Goal: Transaction & Acquisition: Obtain resource

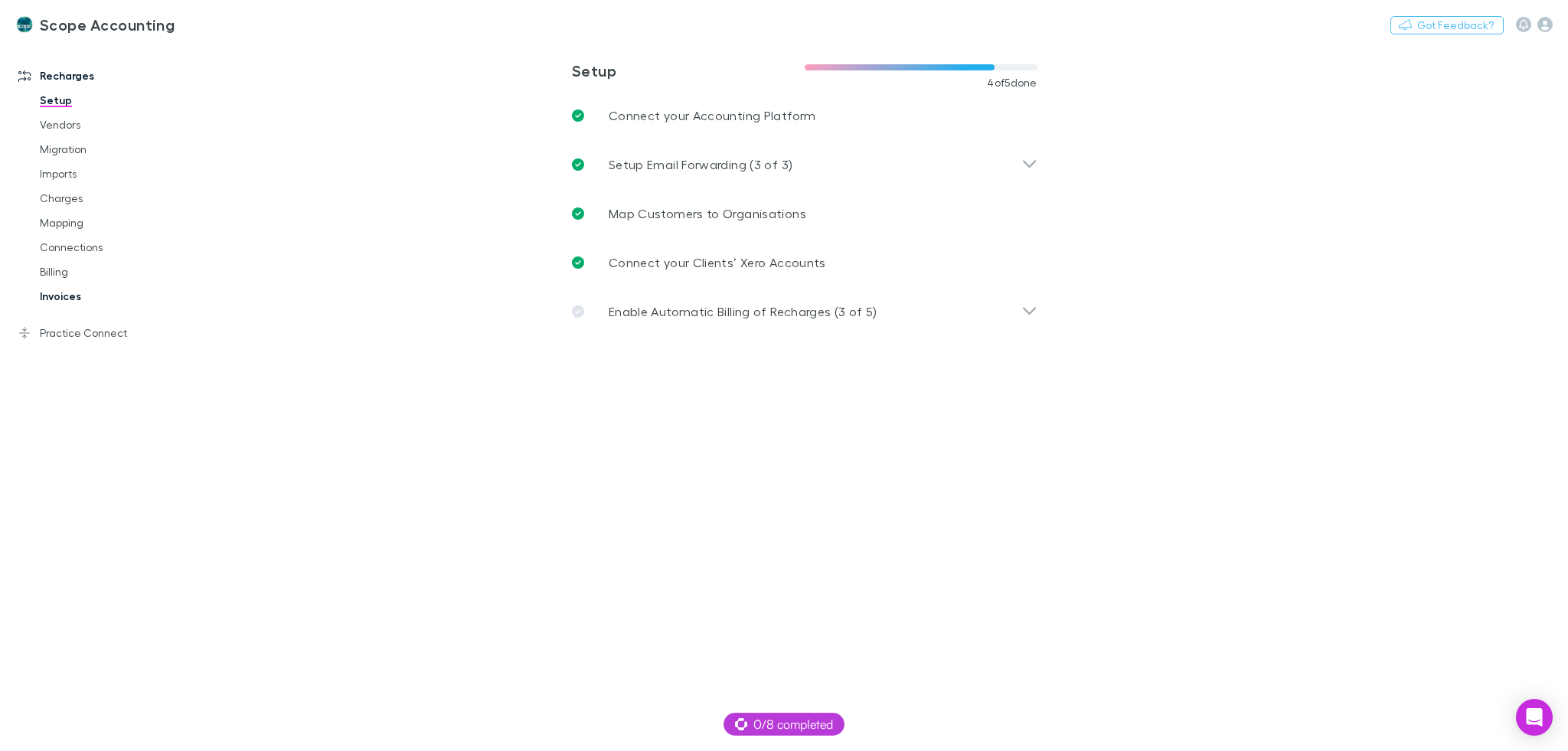
click at [91, 285] on link "Invoices" at bounding box center [117, 296] width 185 height 25
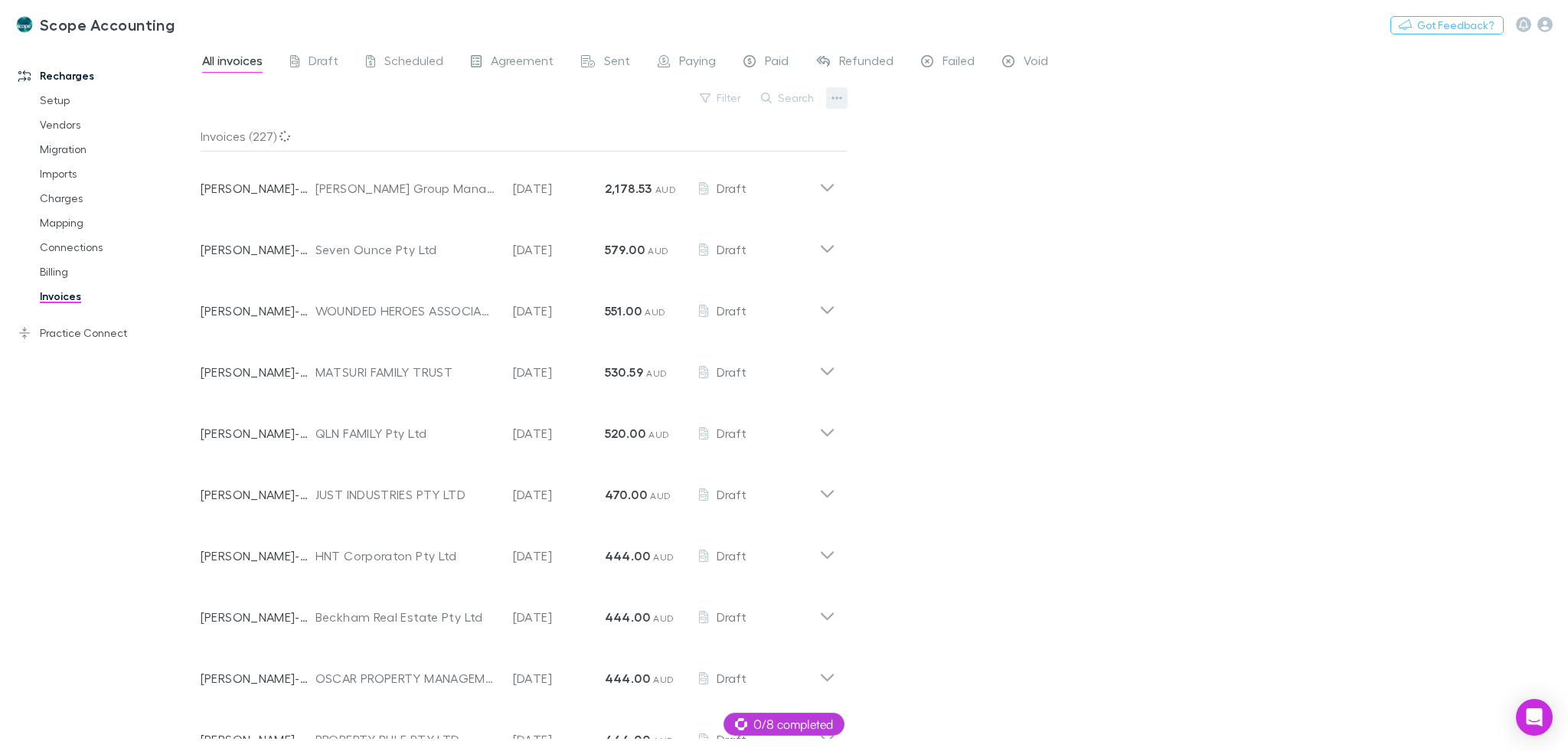
click at [831, 98] on icon "button" at bounding box center [837, 98] width 11 height 3
click at [735, 170] on p "Export line items" at bounding box center [742, 175] width 186 height 19
click at [844, 97] on button "button" at bounding box center [837, 97] width 21 height 21
click at [748, 149] on p "Export invoices" at bounding box center [742, 147] width 186 height 19
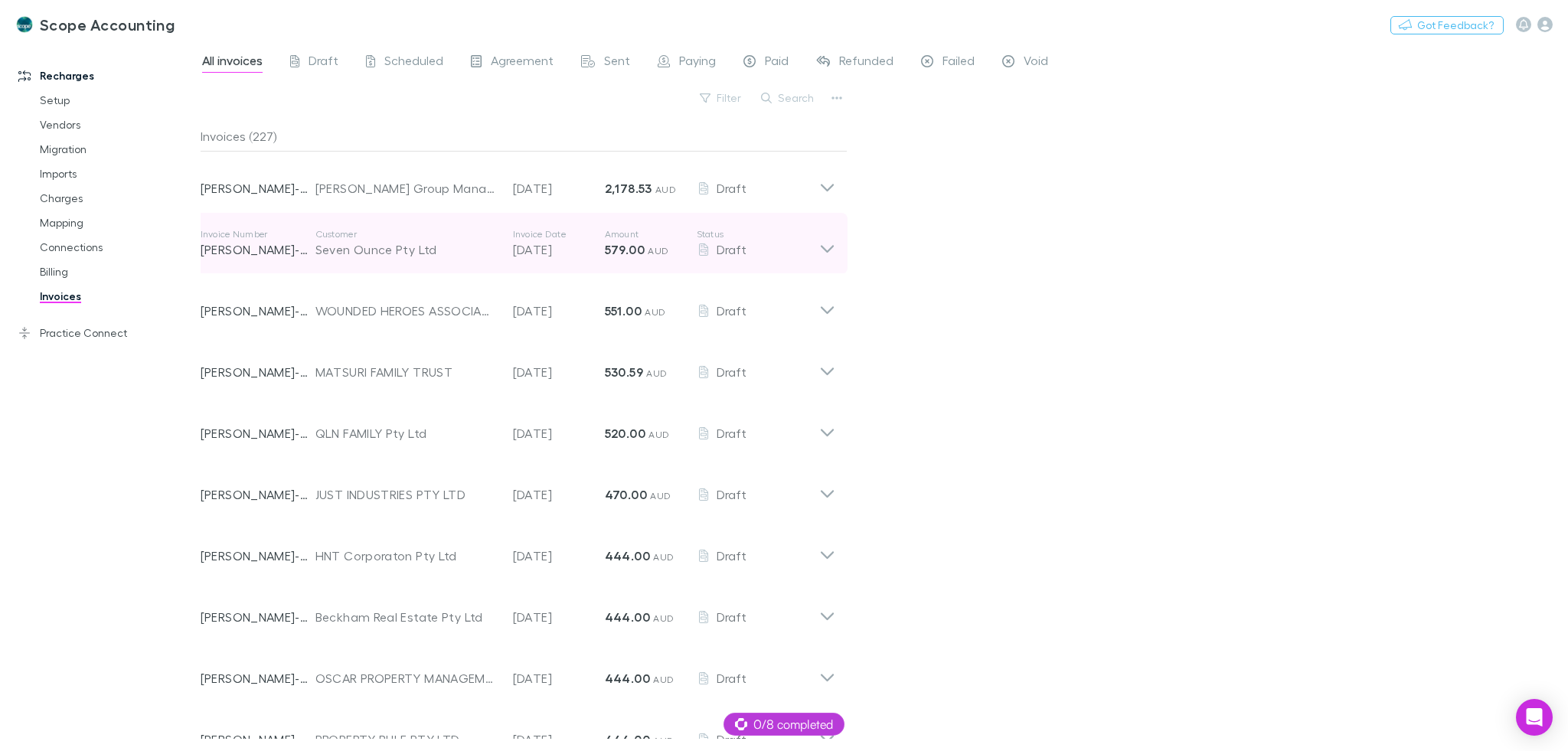
click at [431, 241] on div "Seven Ounce Pty Ltd" at bounding box center [406, 250] width 182 height 19
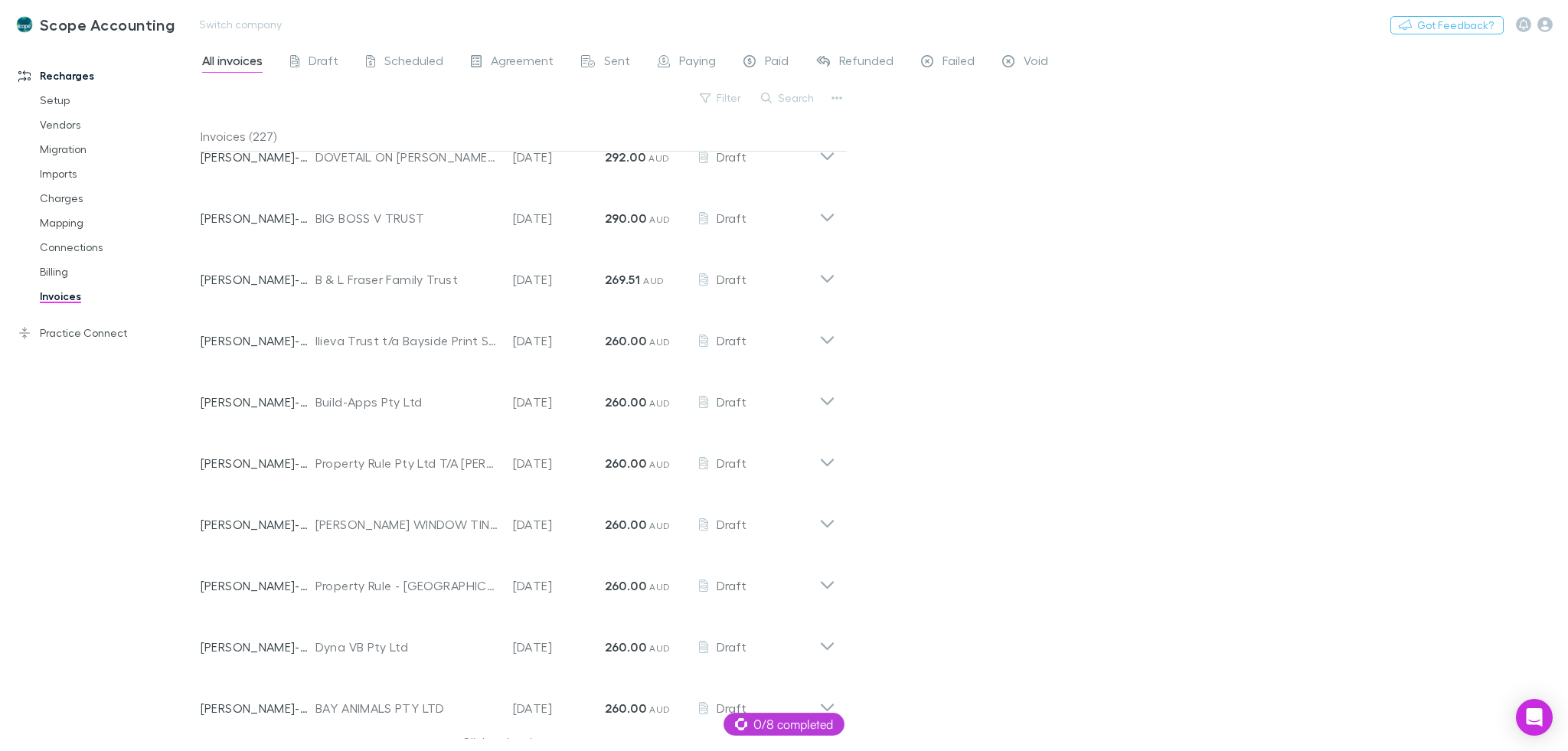
scroll to position [1524, 0]
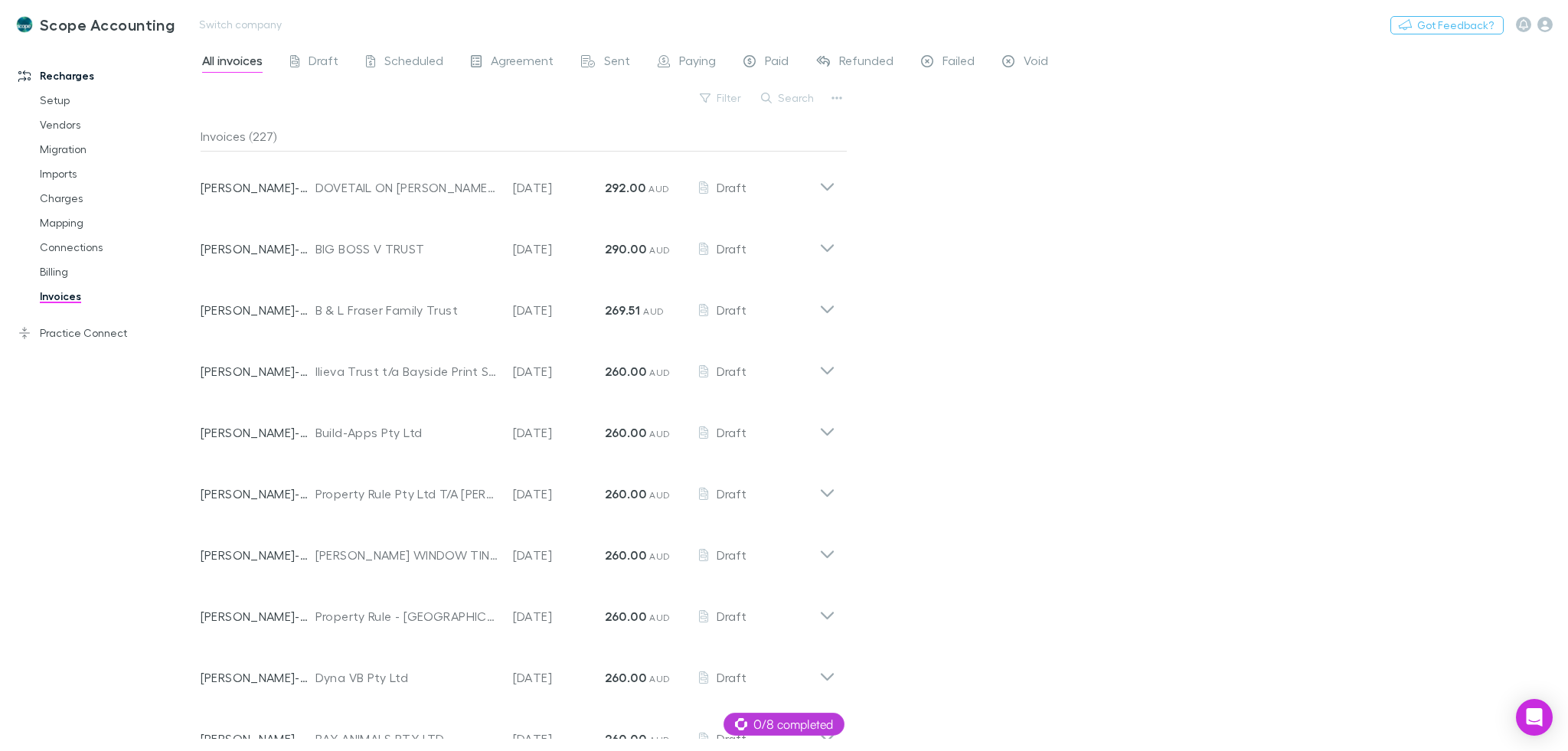
drag, startPoint x: 204, startPoint y: 48, endPoint x: 203, endPoint y: 38, distance: 10.0
click at [204, 47] on div "Scope Accounting Switch company Nothing Got Feedback?" at bounding box center [784, 25] width 1568 height 49
click at [202, 26] on button "Switch company" at bounding box center [240, 25] width 101 height 19
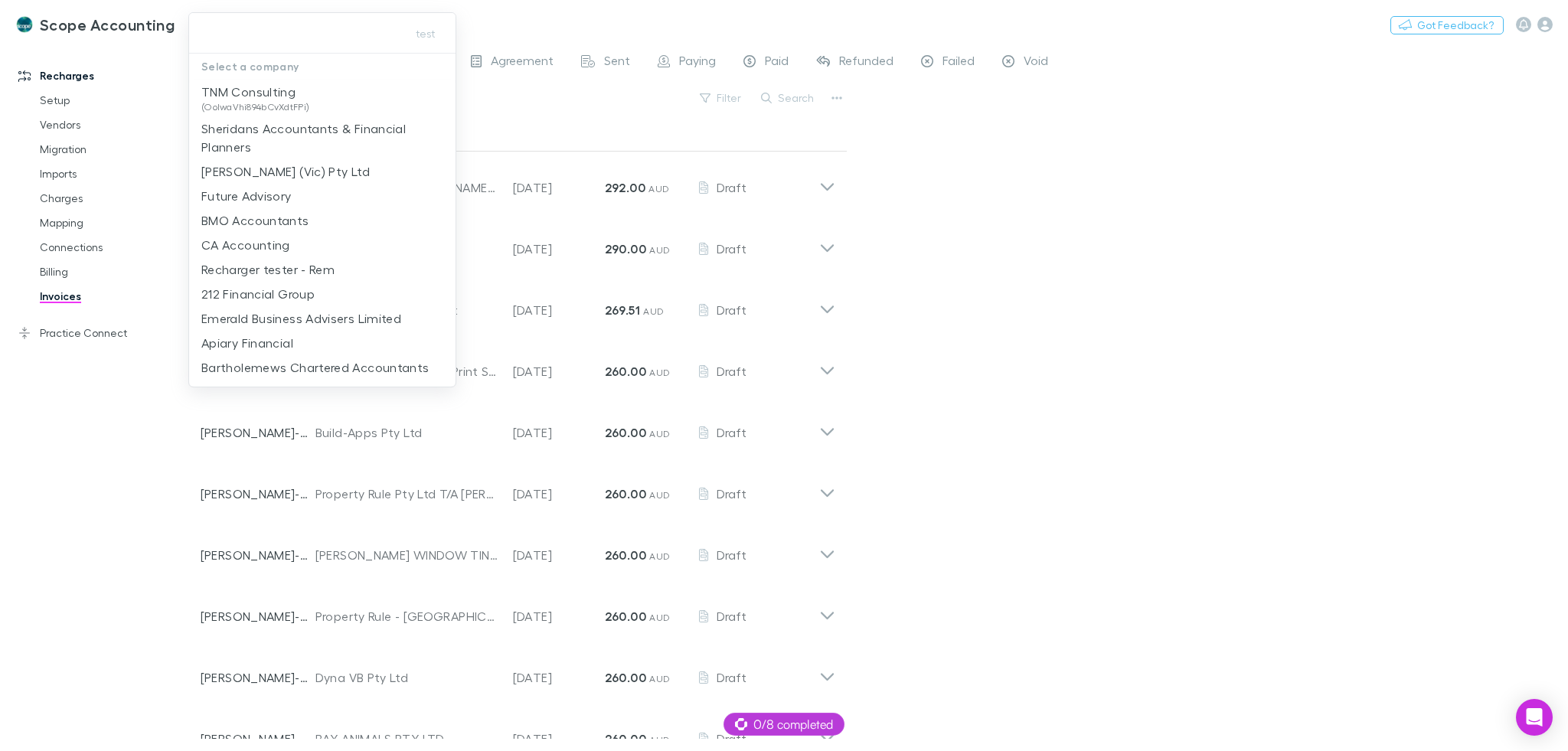
click at [202, 25] on input "text" at bounding box center [294, 33] width 199 height 28
click at [539, 315] on div at bounding box center [784, 376] width 1568 height 751
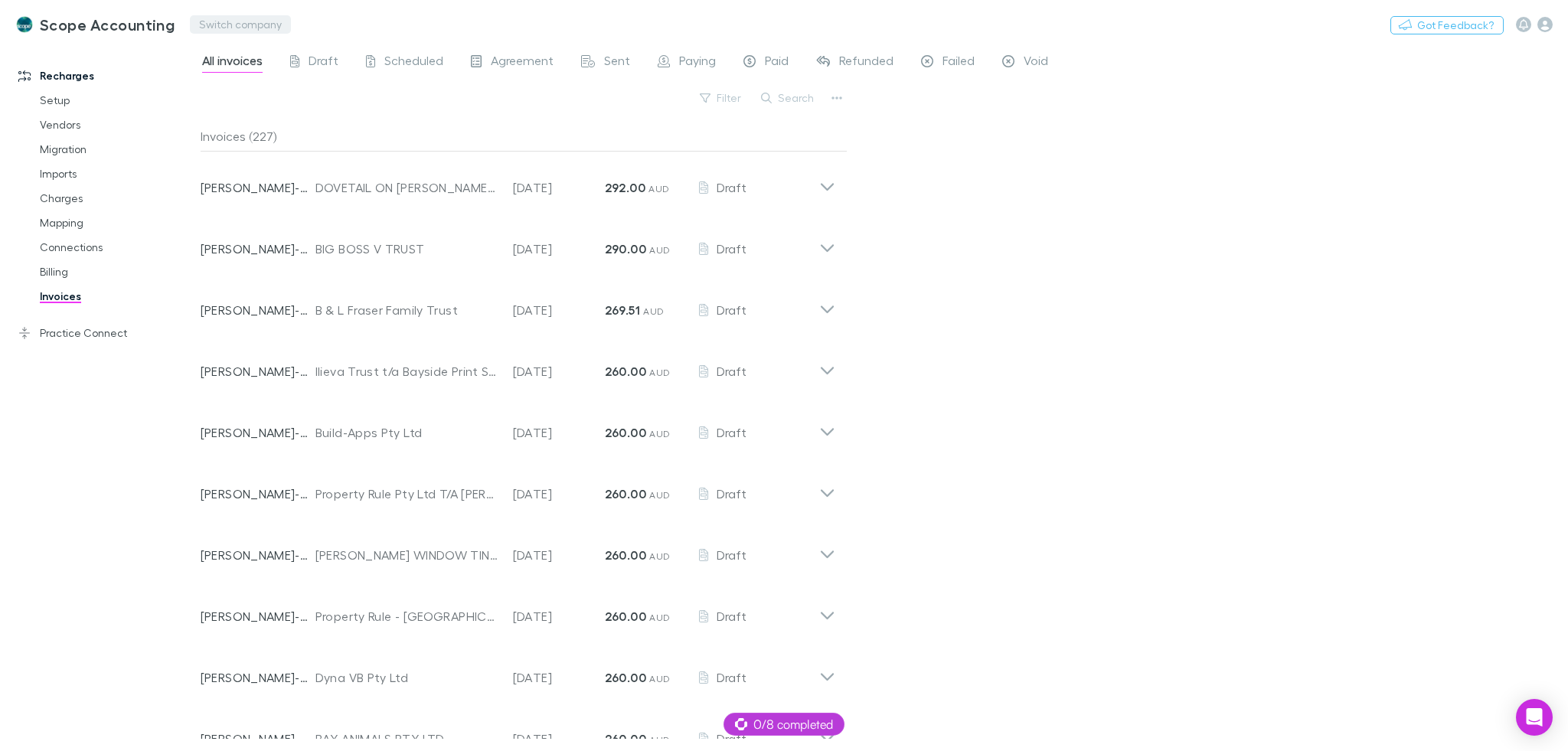
click at [241, 30] on button "Switch company" at bounding box center [240, 25] width 101 height 19
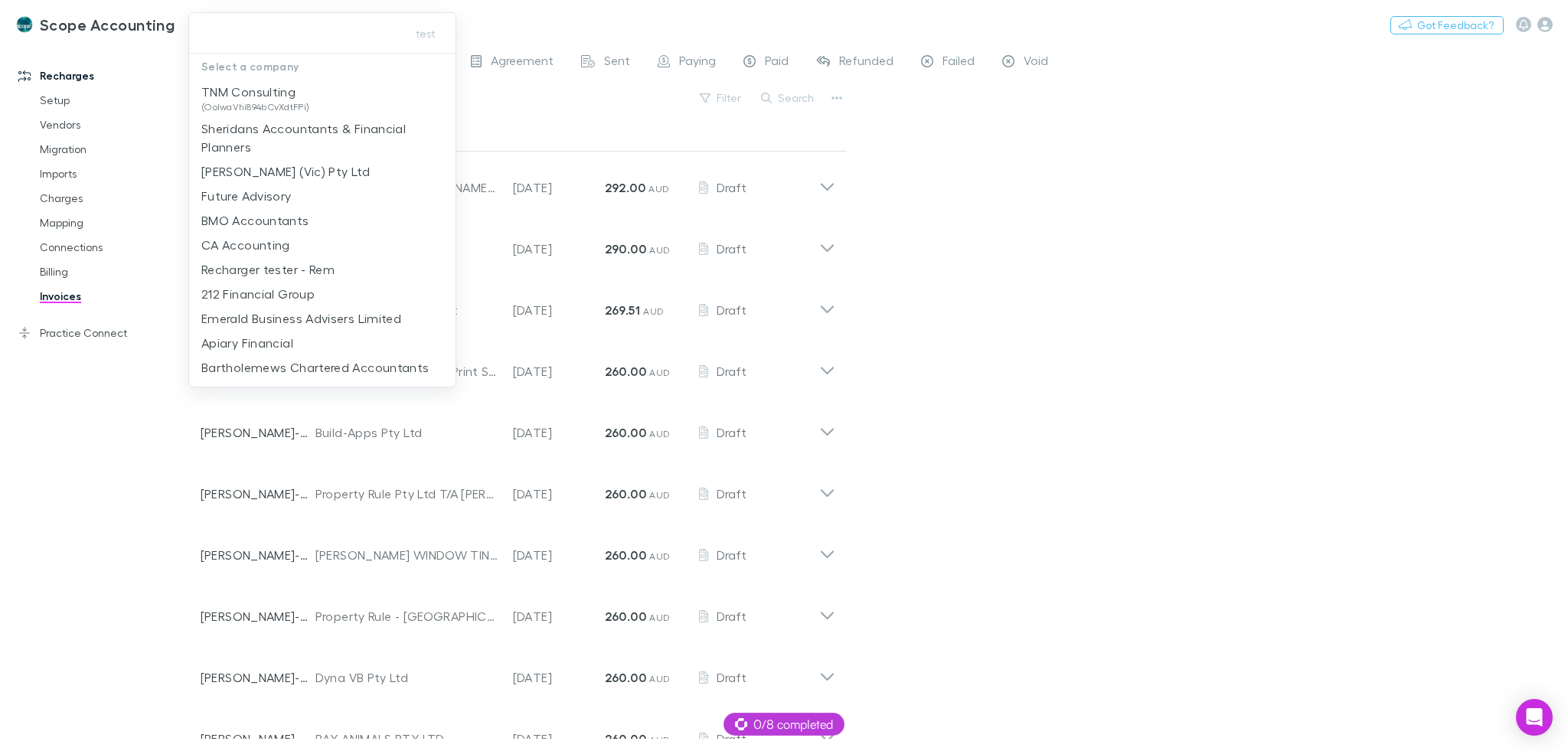
click at [407, 500] on div at bounding box center [784, 376] width 1568 height 751
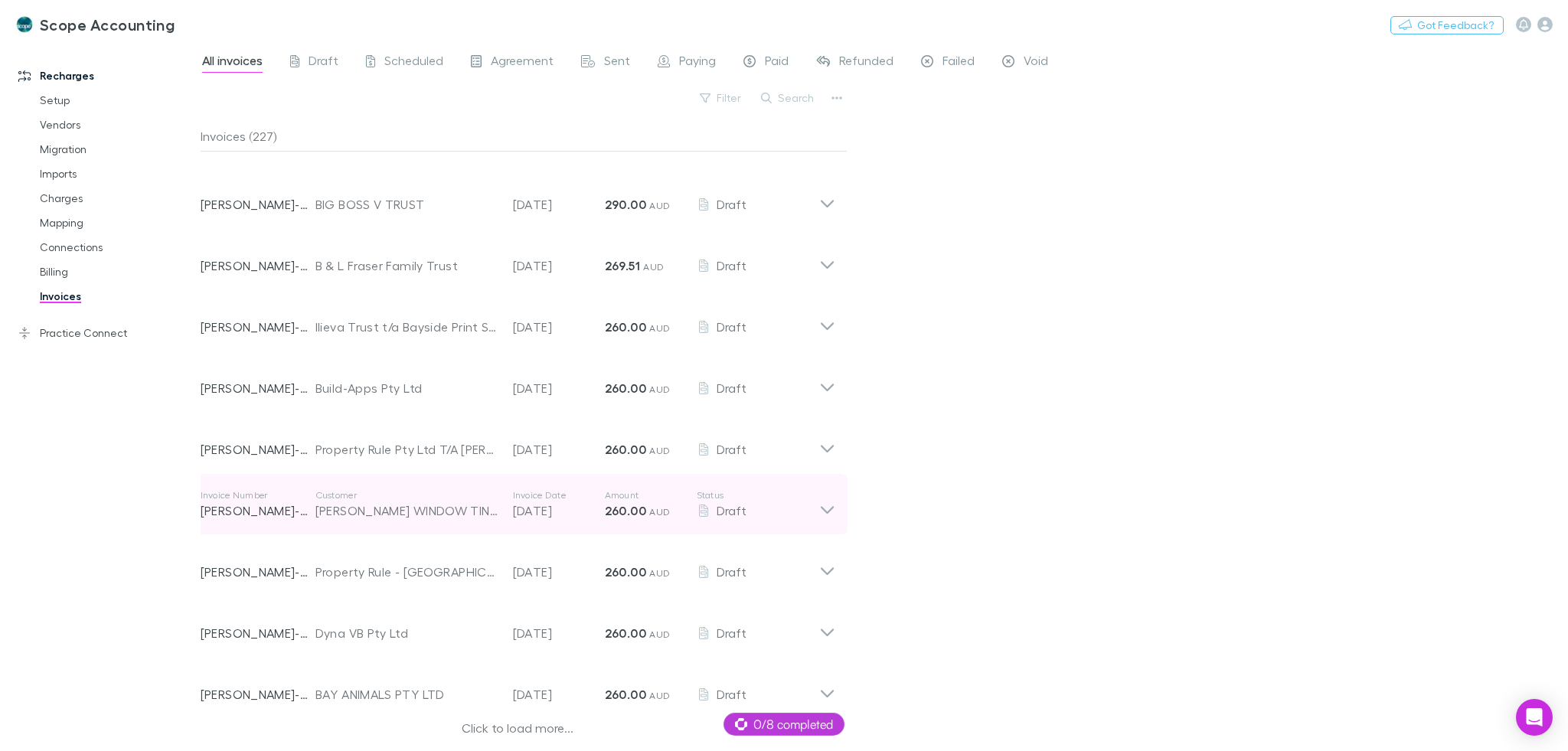
scroll to position [1572, 0]
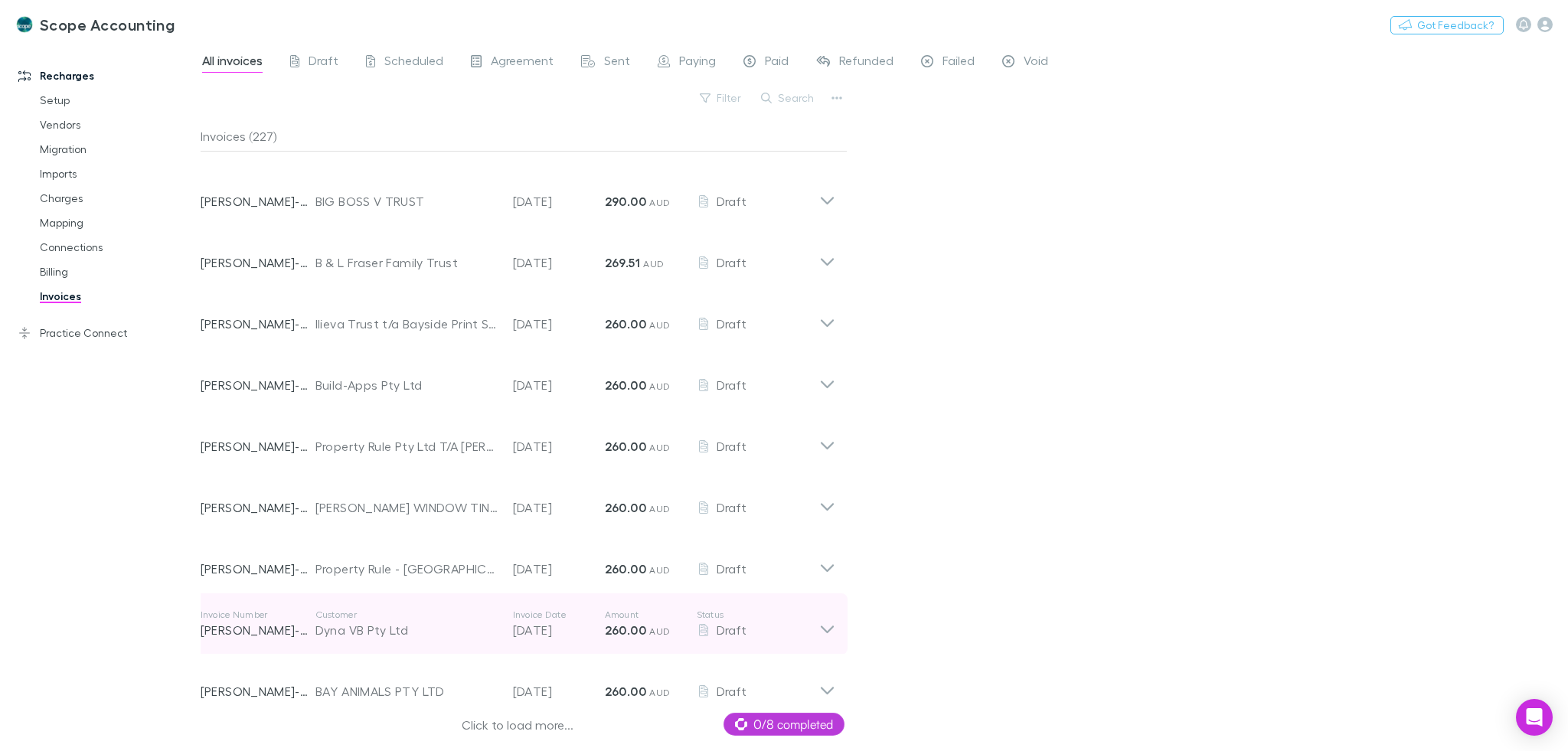
click at [463, 611] on p "Customer" at bounding box center [406, 615] width 182 height 12
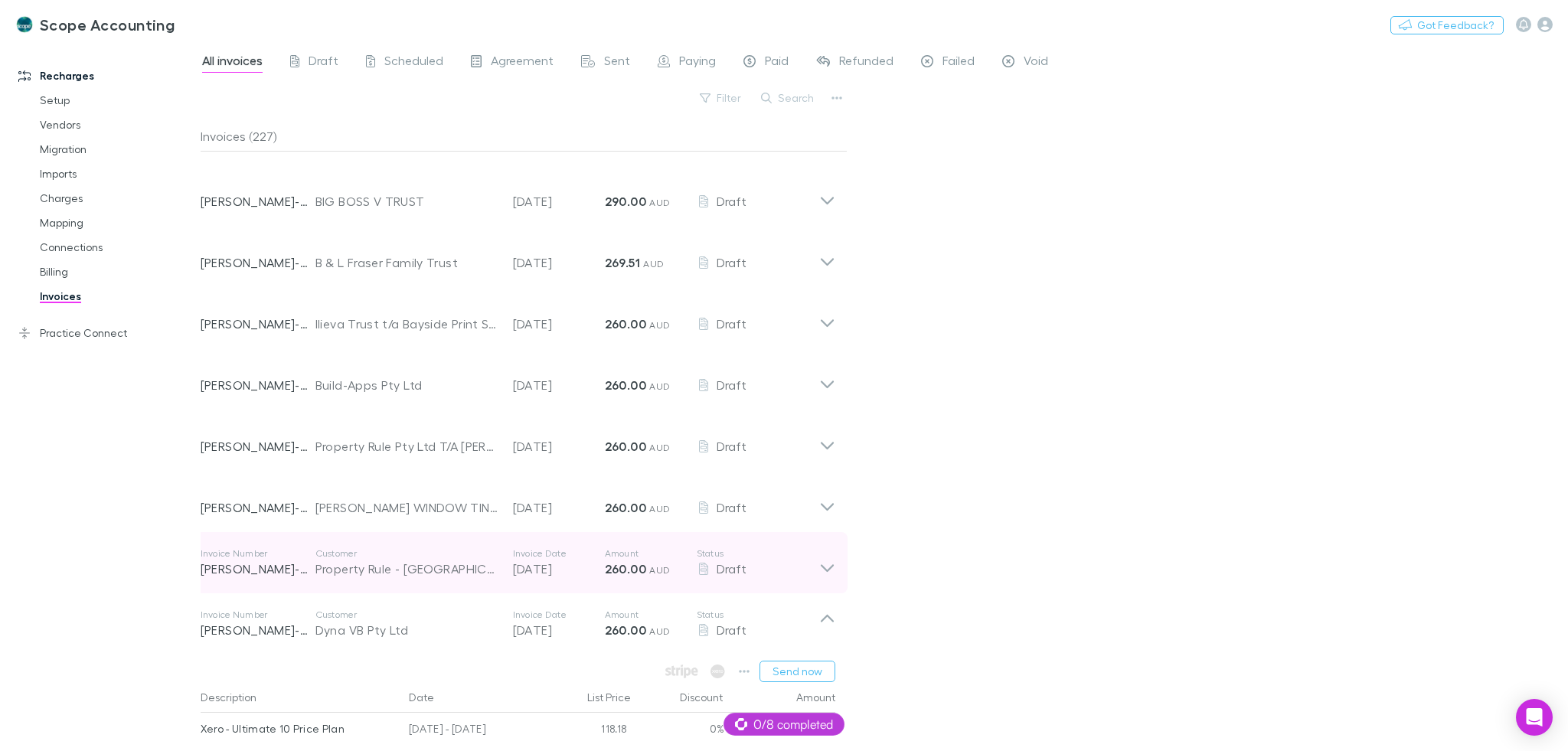
click at [459, 568] on div "Property Rule - [GEOGRAPHIC_DATA]" at bounding box center [406, 569] width 182 height 19
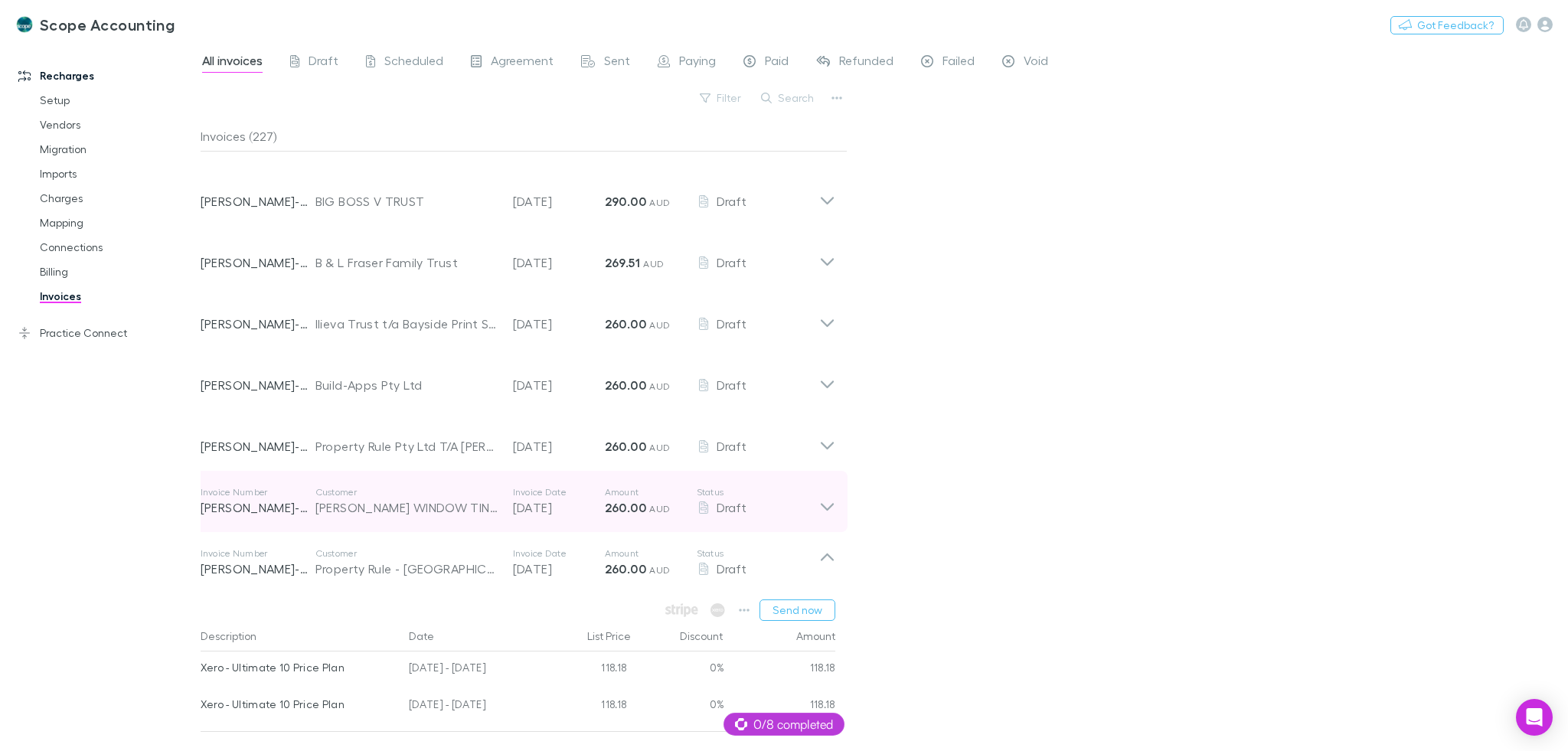
click at [453, 475] on div "Invoice Number [PERSON_NAME]-0072 Customer [PERSON_NAME] WINDOW TINTING PTY LTD…" at bounding box center [510, 501] width 619 height 55
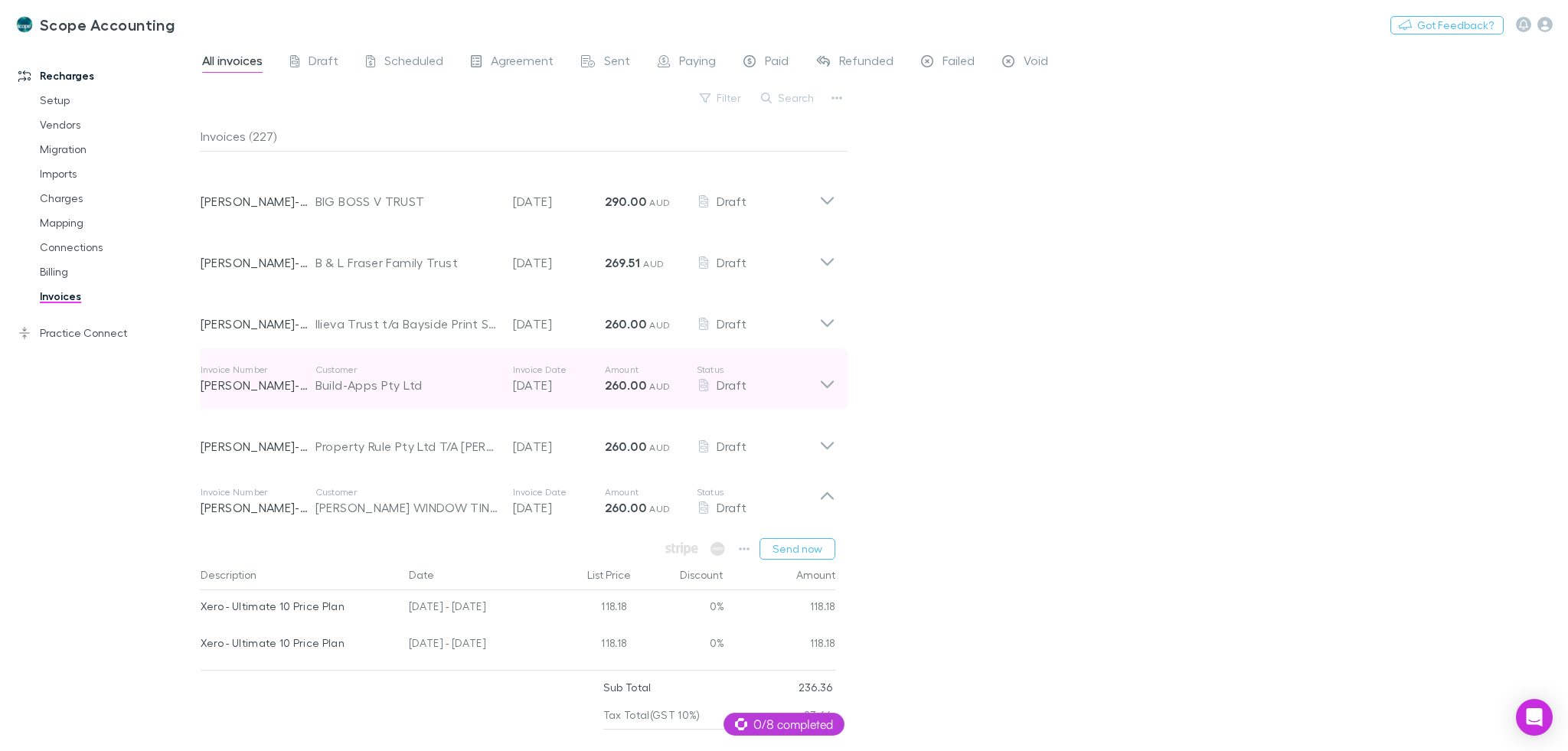
click at [448, 375] on p "Customer" at bounding box center [406, 370] width 182 height 12
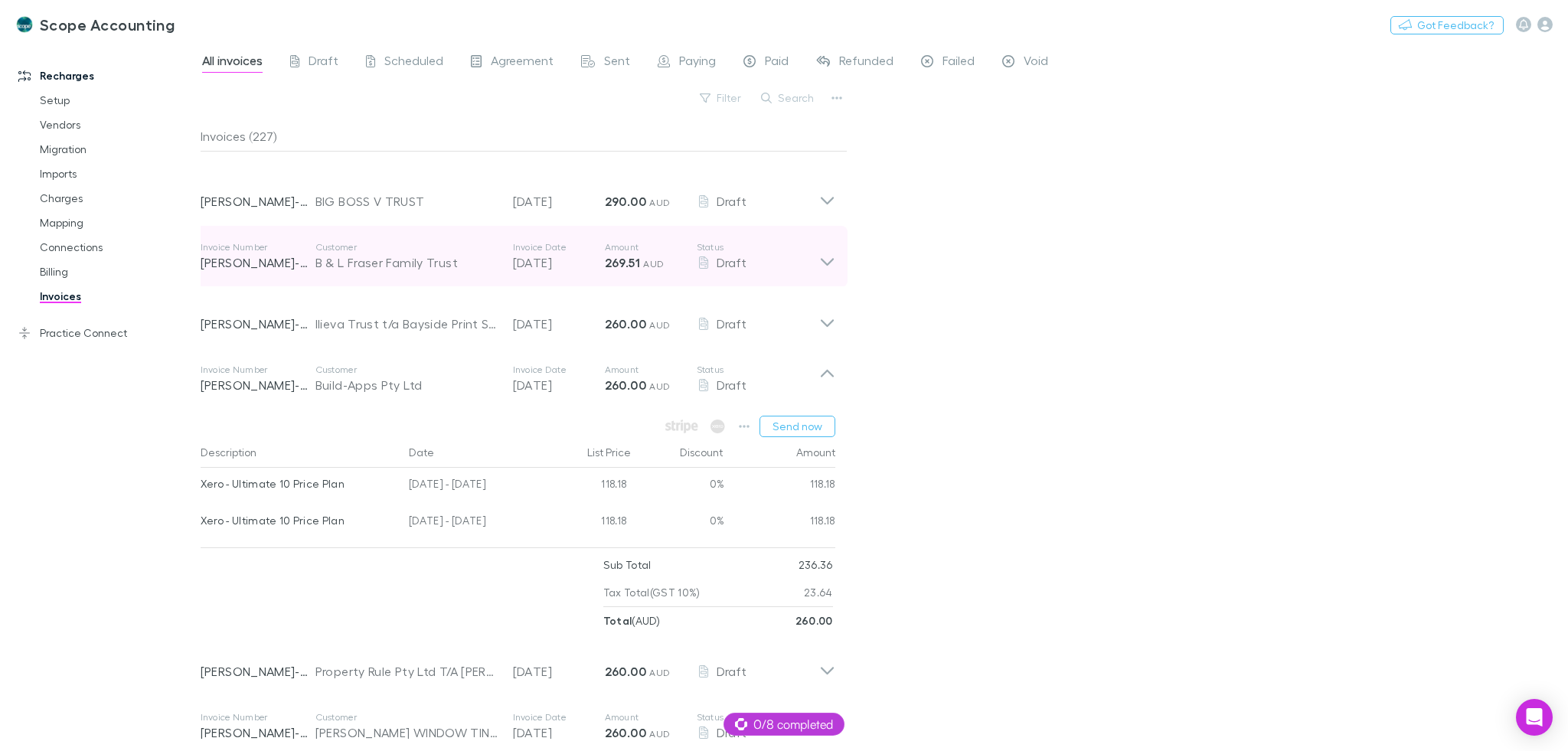
click at [453, 238] on div "Invoice Number [PERSON_NAME]-0023 Customer B & L Fraser Family Trust Invoice Da…" at bounding box center [510, 256] width 619 height 55
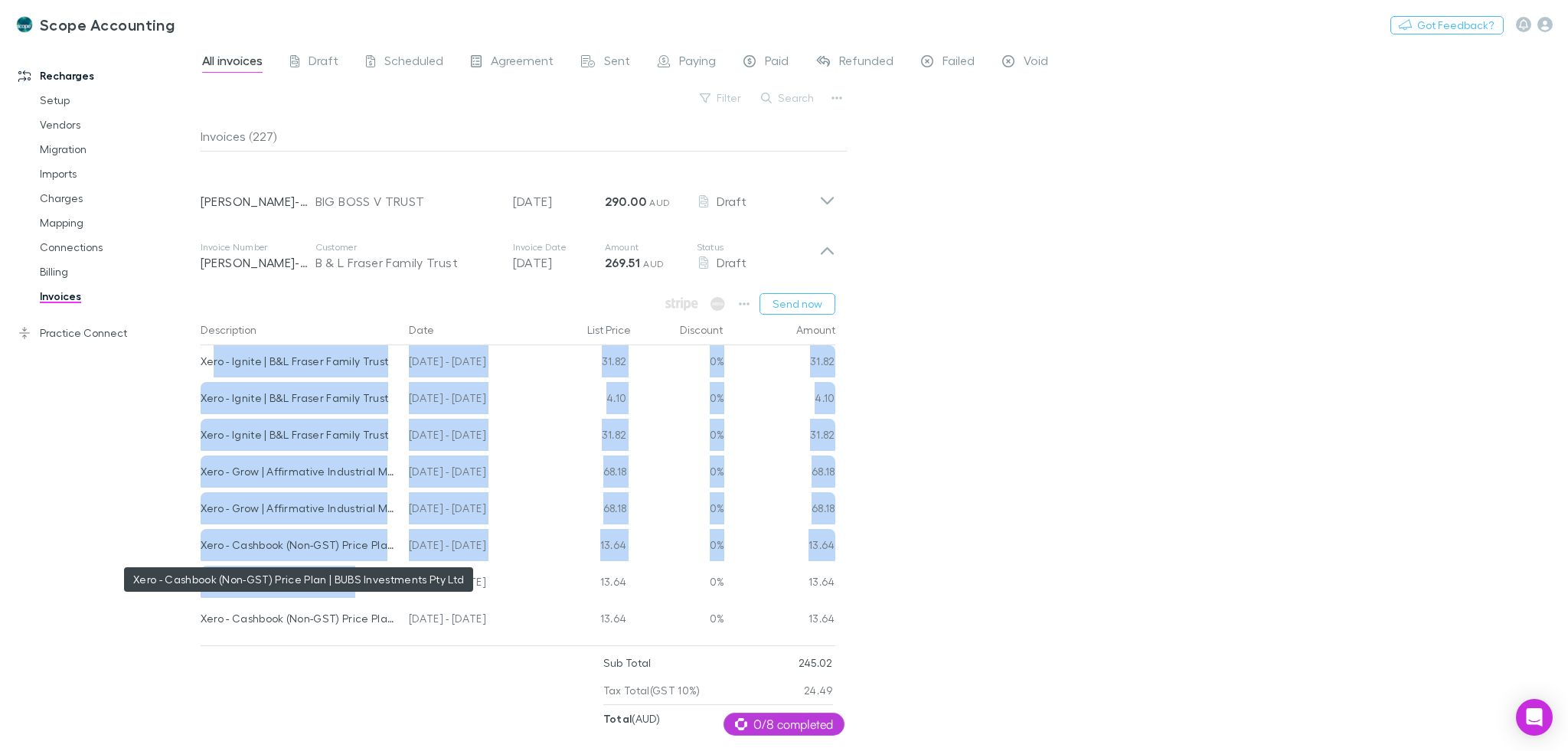
drag, startPoint x: 213, startPoint y: 360, endPoint x: 356, endPoint y: 572, distance: 255.7
click at [356, 572] on div "Xero - Ignite | B&L Fraser Family Trust [DATE] - [DATE] 31.82 0% 31.82 Xero - I…" at bounding box center [518, 492] width 635 height 294
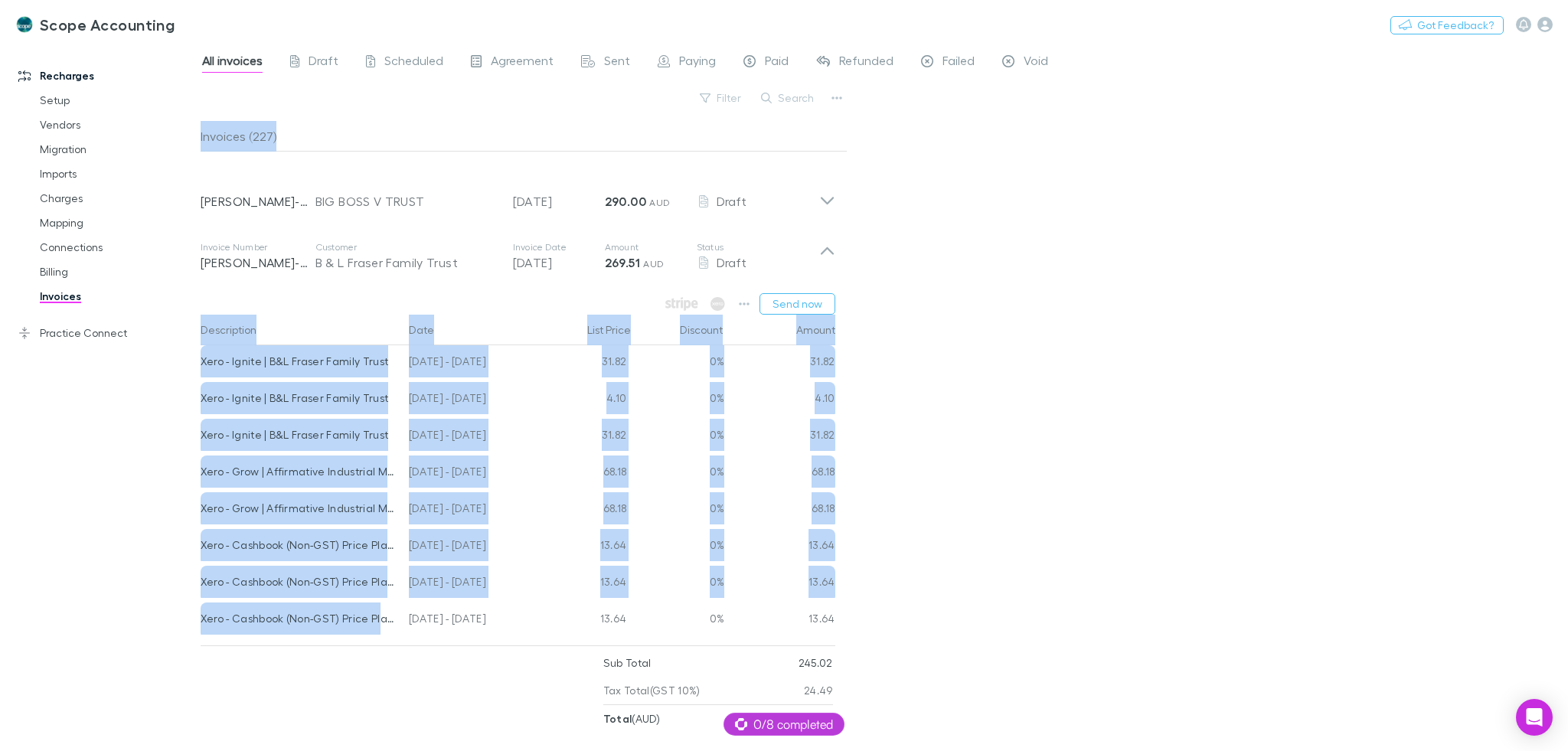
drag, startPoint x: 380, startPoint y: 617, endPoint x: 197, endPoint y: 367, distance: 309.8
click at [197, 367] on div "Recharges Setup Vendors Migration Imports Charges Mapping Connections Billing I…" at bounding box center [784, 397] width 1568 height 708
click at [387, 444] on div "Xero - Ignite | B&L Fraser Family Trust" at bounding box center [299, 435] width 197 height 32
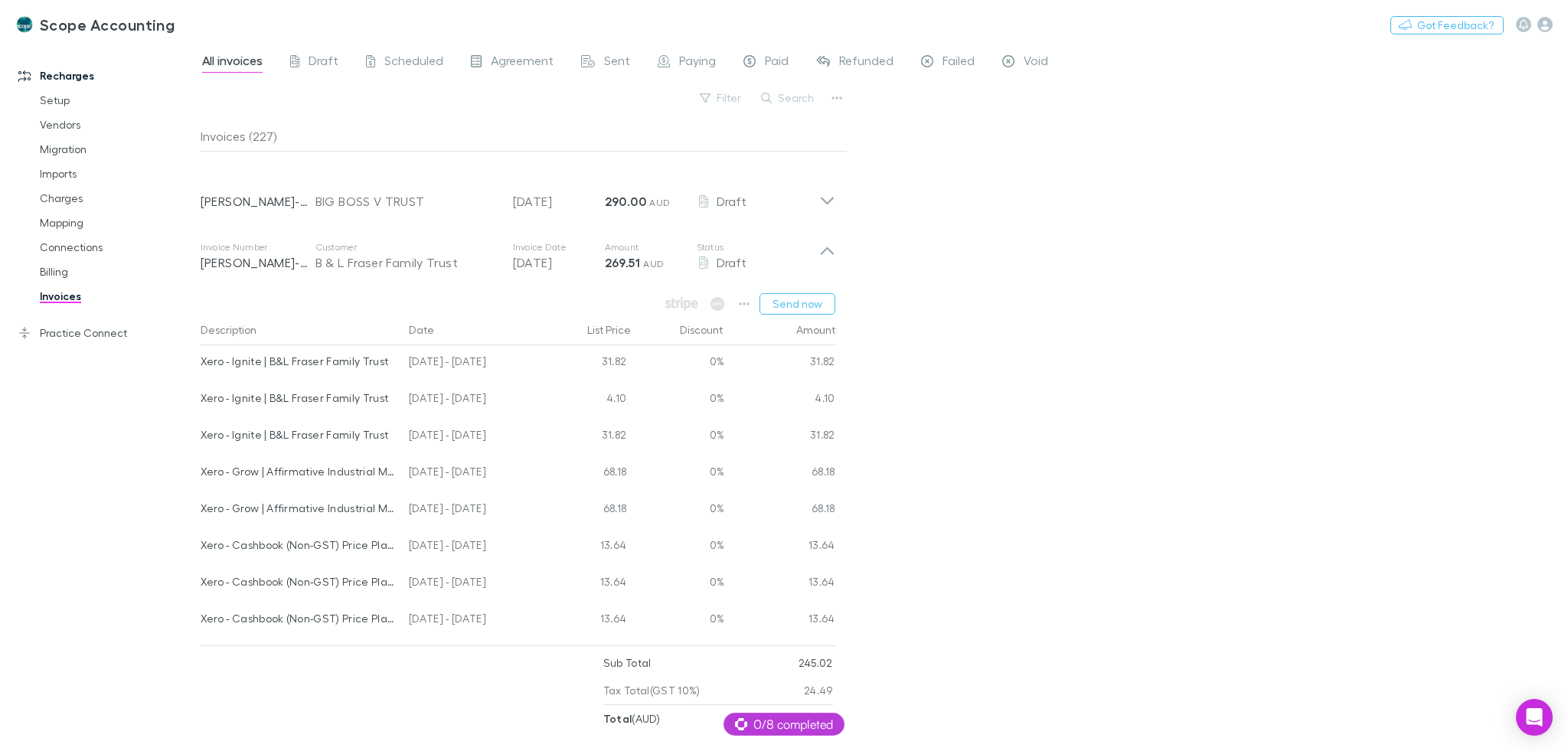
drag, startPoint x: 199, startPoint y: 361, endPoint x: 575, endPoint y: 581, distance: 435.6
click at [575, 581] on div "Xero - Ignite | B&L Fraser Family Trust [DATE] - [DATE] 31.82 0% 31.82 Xero - I…" at bounding box center [518, 492] width 635 height 294
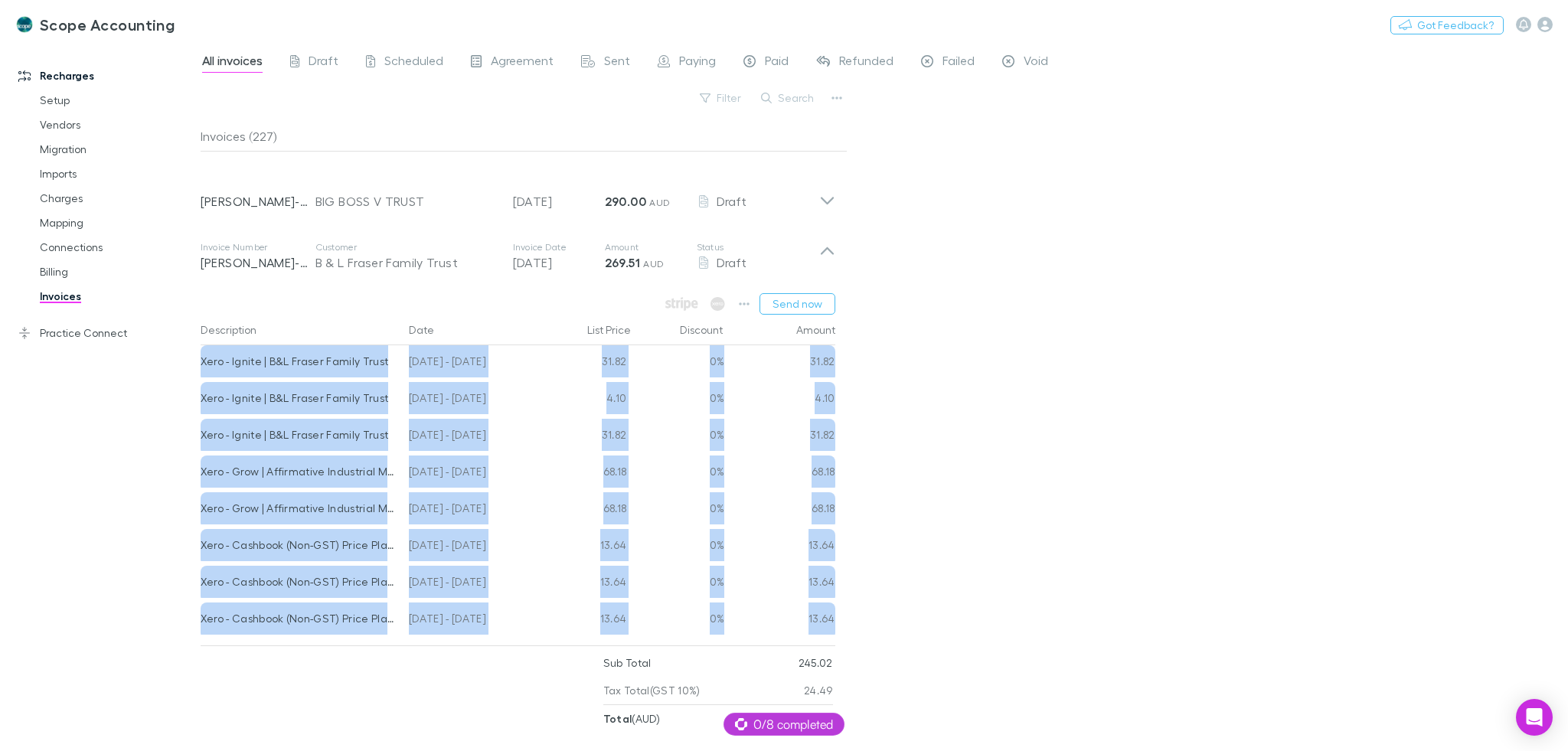
drag, startPoint x: 832, startPoint y: 623, endPoint x: 202, endPoint y: 373, distance: 677.8
click at [202, 373] on div "Xero - Ignite | B&L Fraser Family Trust [DATE] - [DATE] 31.82 0% 31.82 Xero - I…" at bounding box center [518, 492] width 635 height 294
click at [325, 424] on div "Xero - Ignite | B&L Fraser Family Trust" at bounding box center [299, 435] width 197 height 32
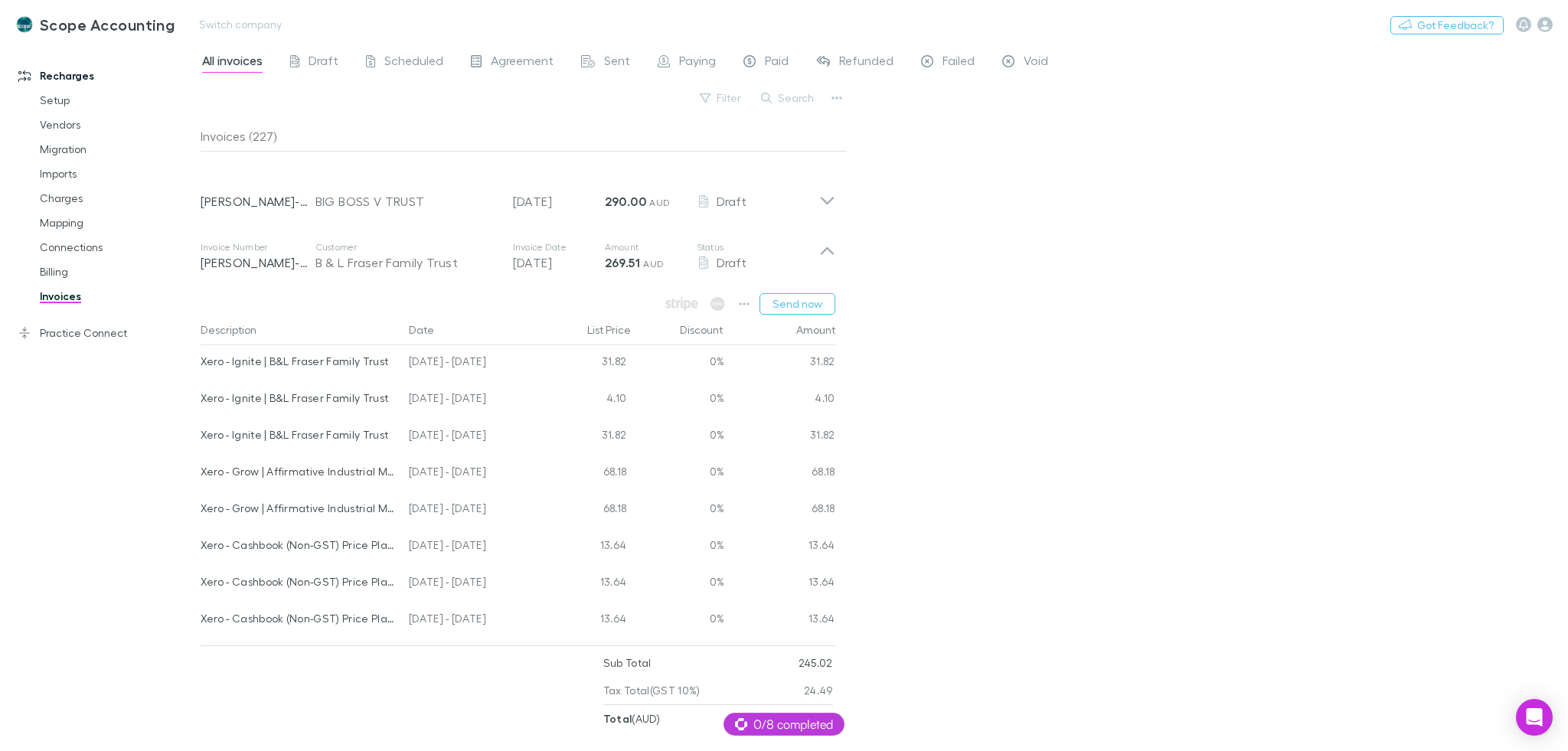
click at [225, 36] on div "Scope Accounting Switch company Nothing Got Feedback?" at bounding box center [784, 25] width 1568 height 49
click at [231, 22] on button "Switch company" at bounding box center [240, 25] width 101 height 19
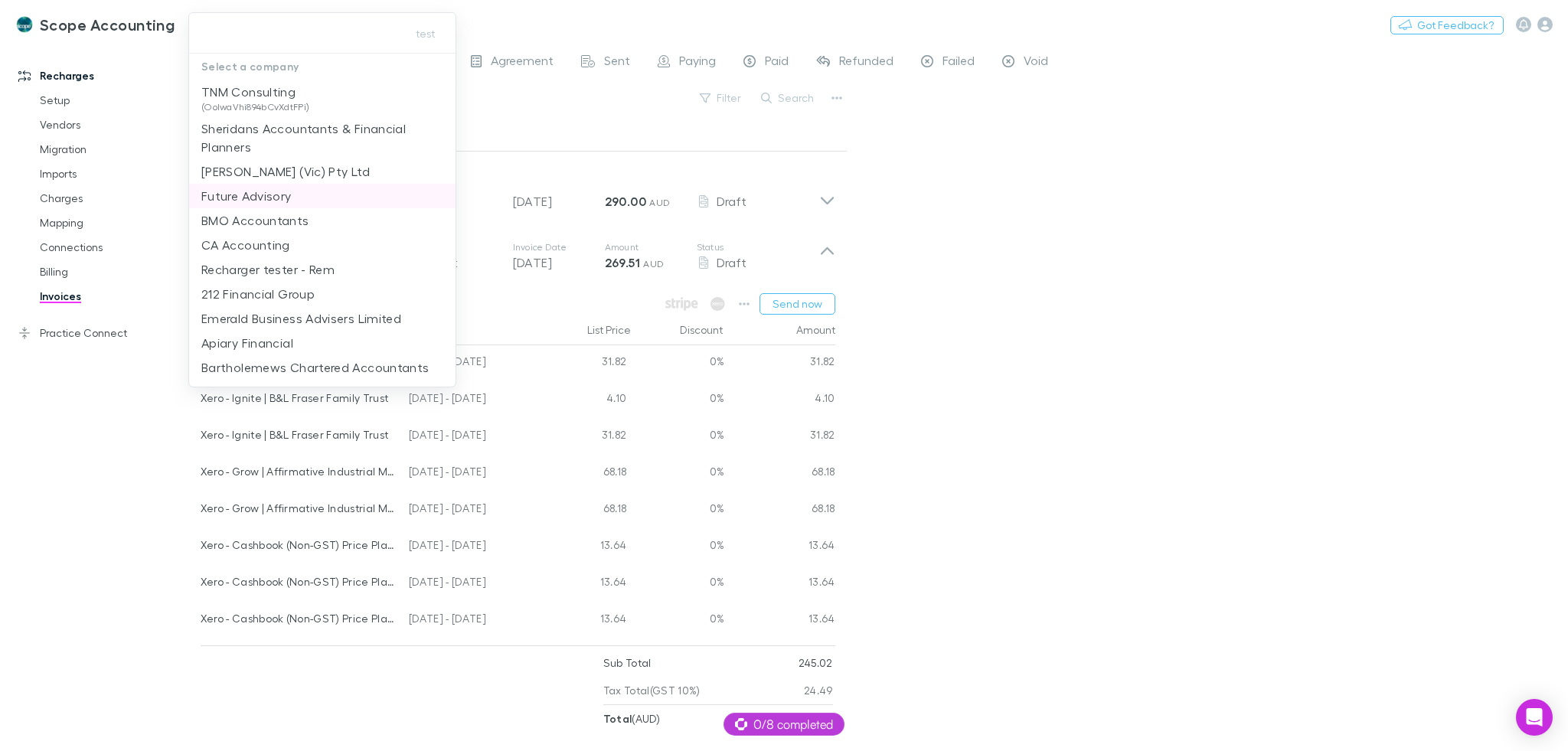
click at [352, 186] on li "Future Advisory" at bounding box center [322, 196] width 266 height 25
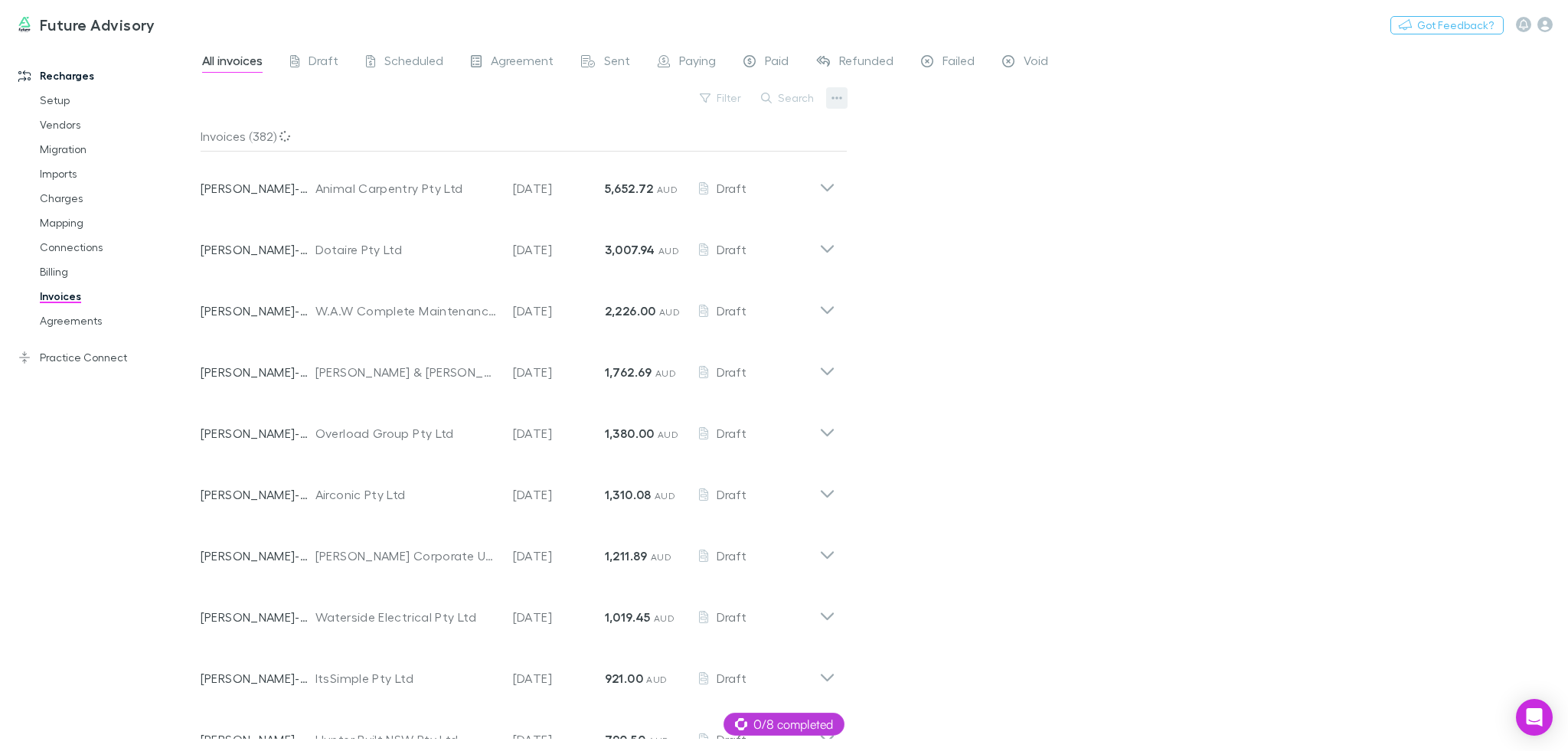
click at [835, 97] on icon "button" at bounding box center [837, 97] width 11 height 12
click at [748, 201] on p "Export line items" at bounding box center [742, 203] width 186 height 19
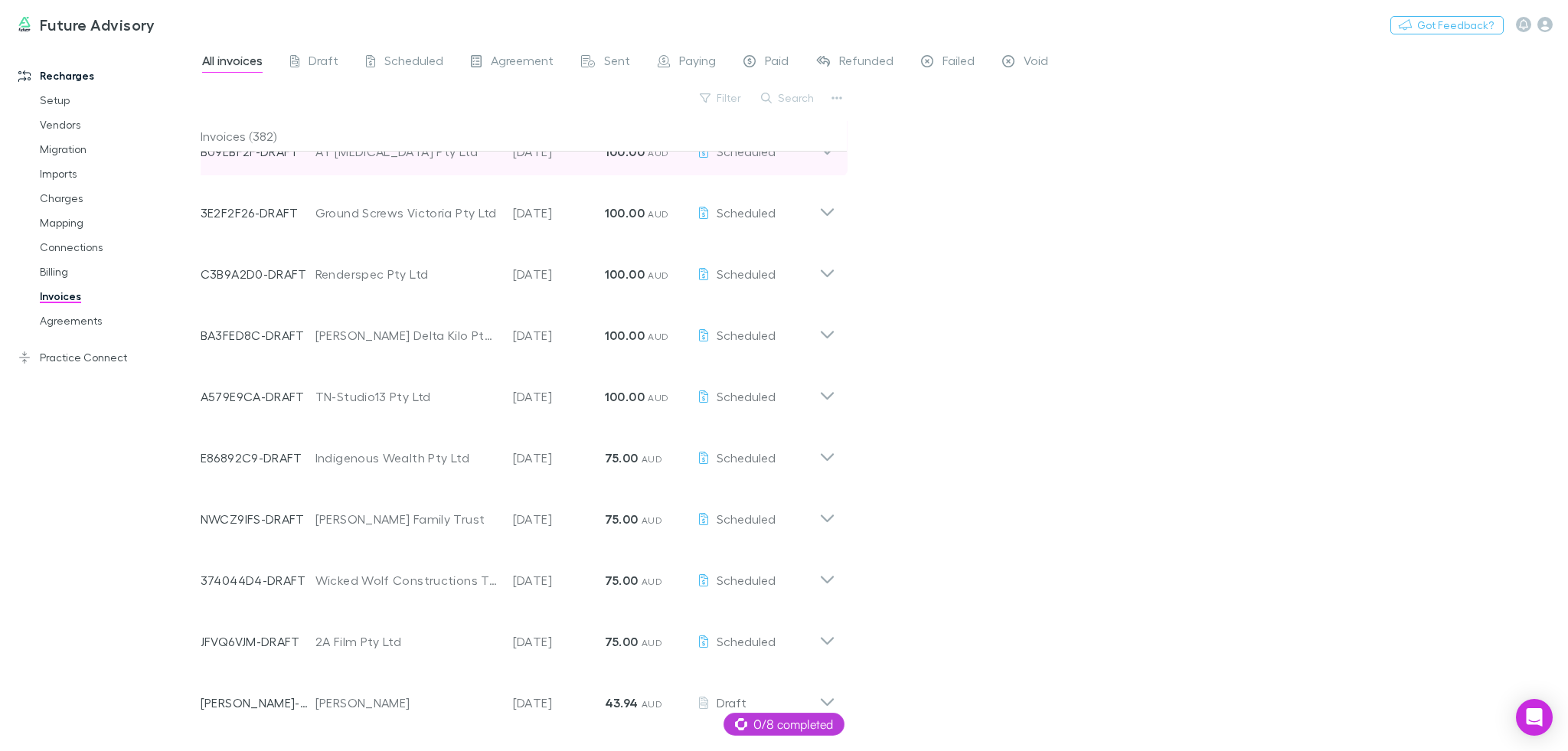
scroll to position [2020, 0]
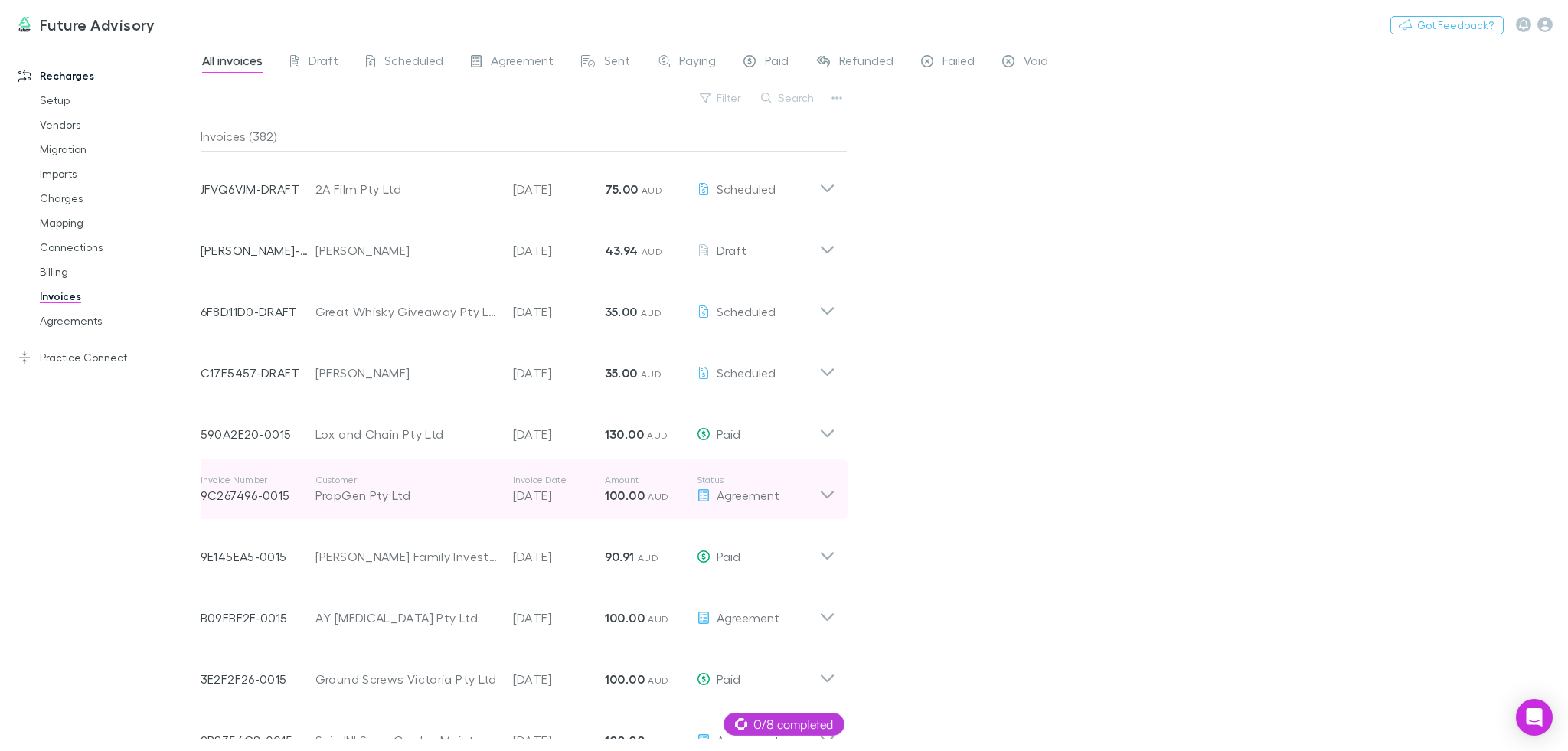
drag, startPoint x: 454, startPoint y: 539, endPoint x: 442, endPoint y: 516, distance: 25.9
click at [453, 539] on p "Customer" at bounding box center [406, 541] width 182 height 12
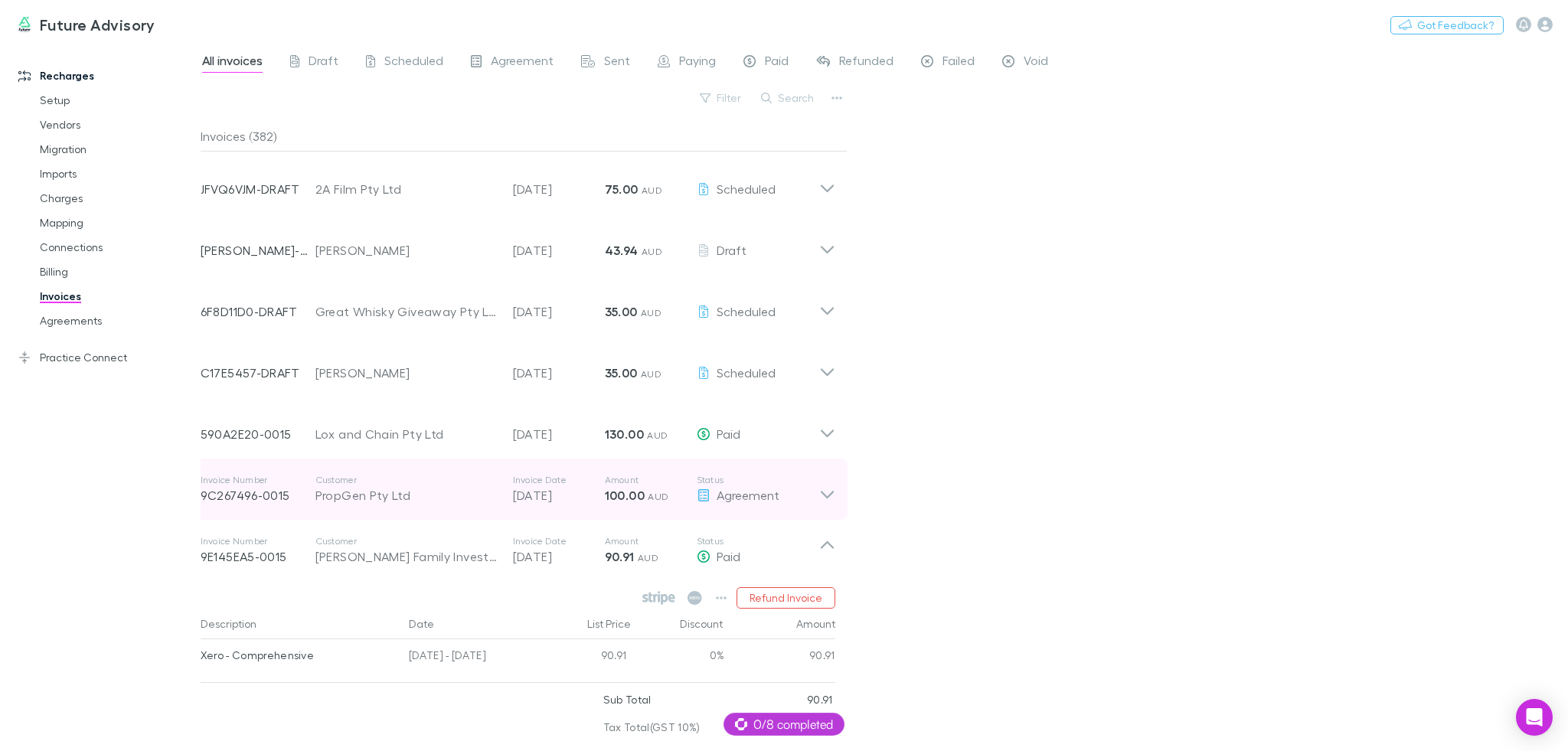
click at [429, 488] on div "PropGen Pty Ltd" at bounding box center [406, 496] width 182 height 19
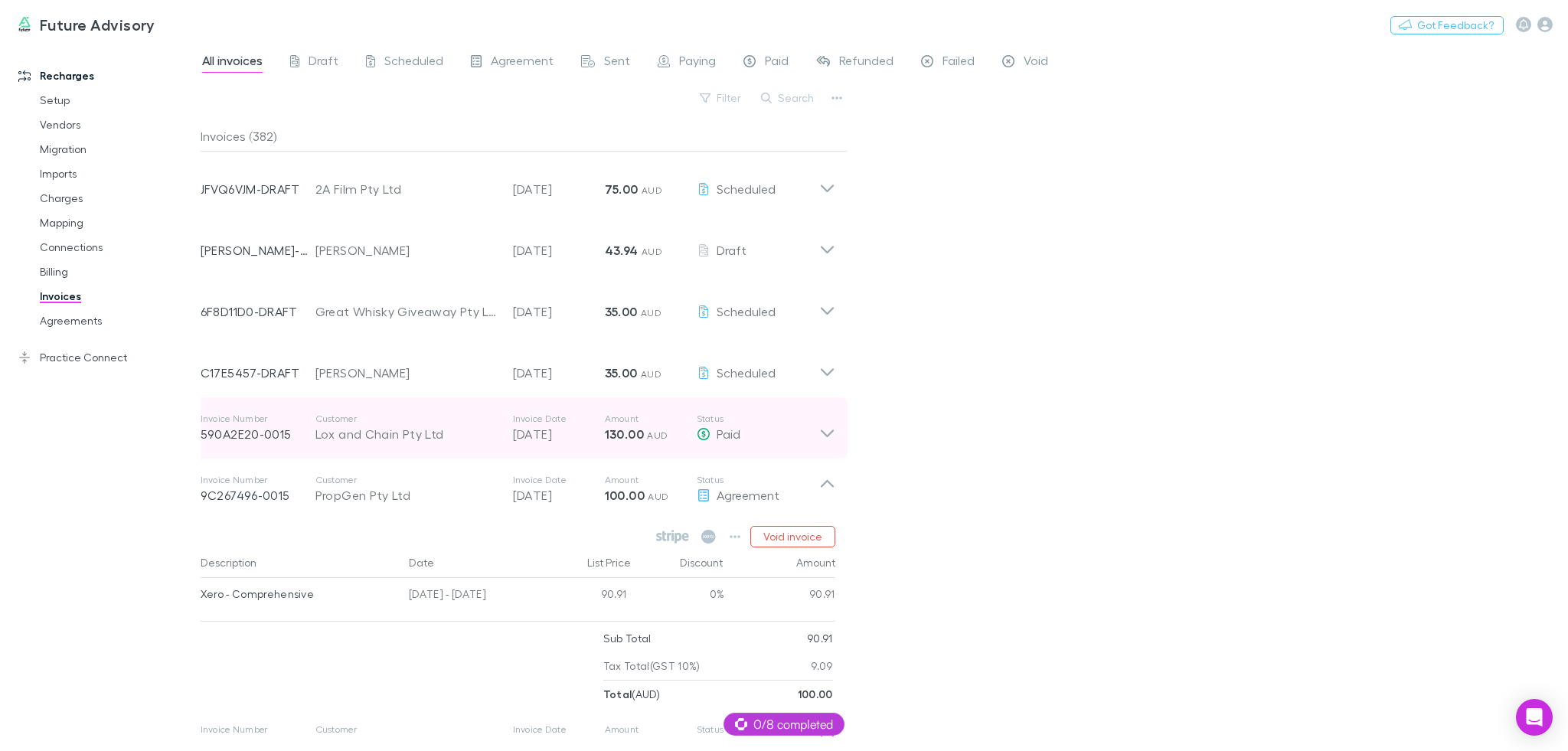
click at [446, 420] on p "Customer" at bounding box center [406, 419] width 182 height 12
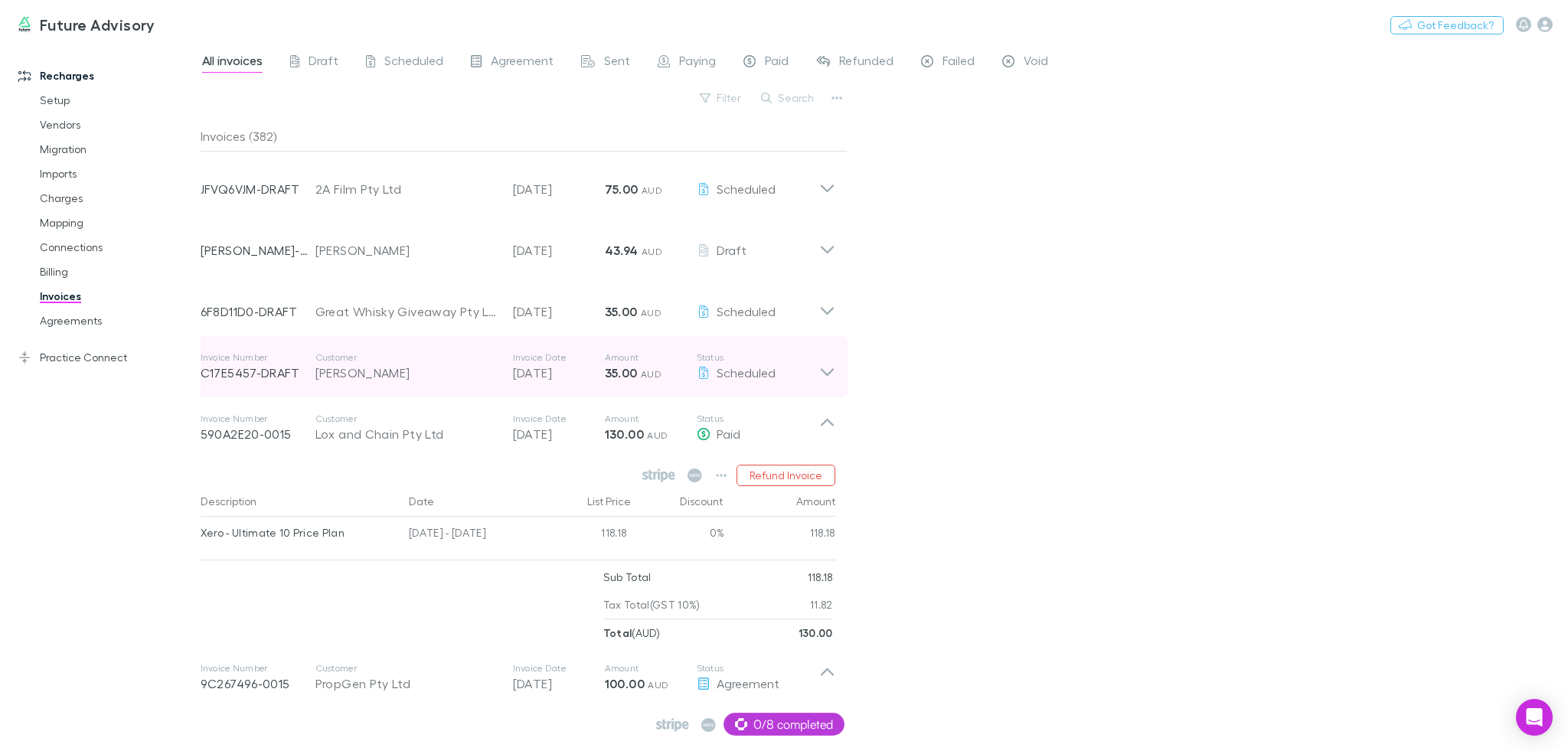
click at [406, 370] on div "[PERSON_NAME]" at bounding box center [406, 373] width 182 height 19
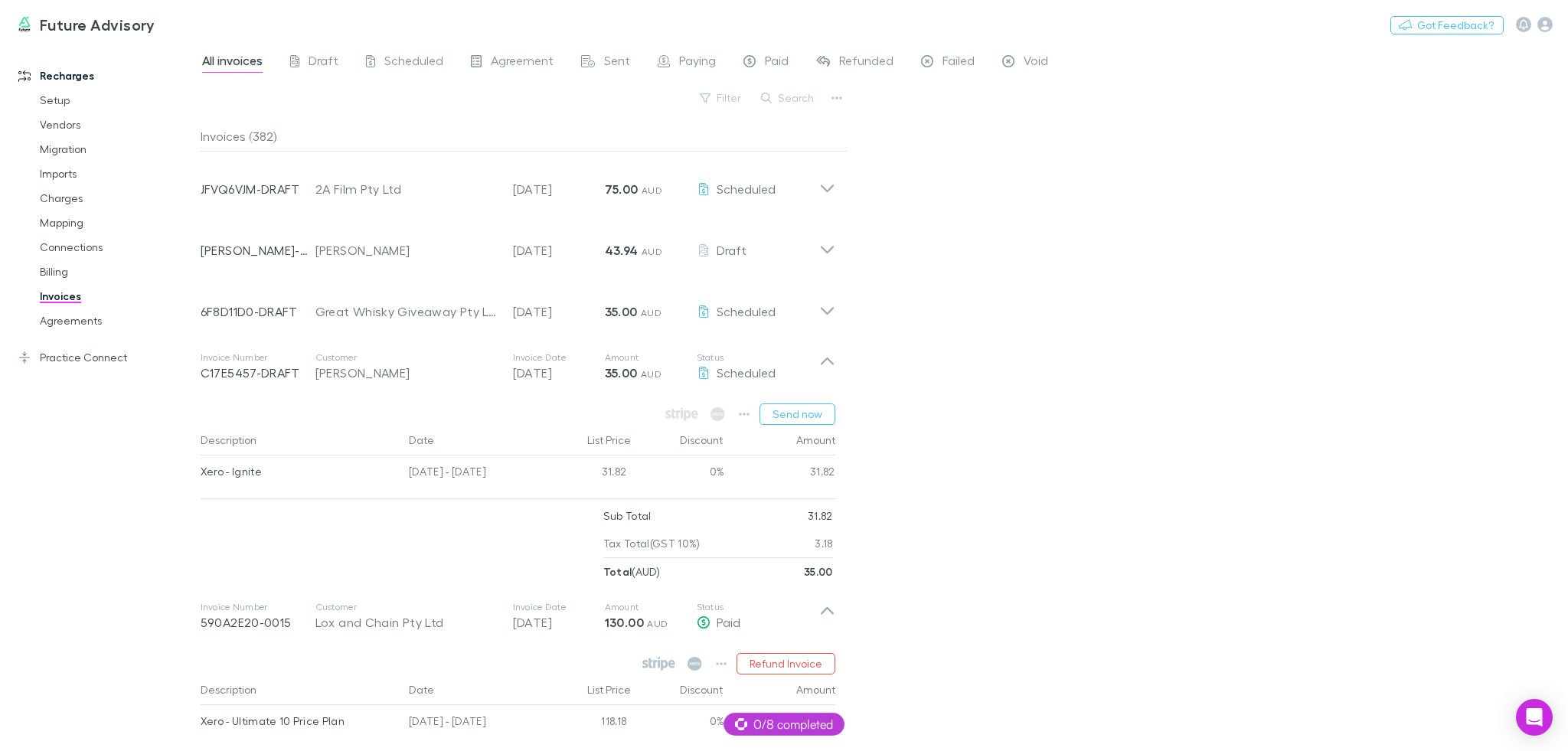
drag, startPoint x: 198, startPoint y: 473, endPoint x: 649, endPoint y: 458, distance: 451.2
click at [505, 478] on div "Recharges Setup Vendors Migration Imports Charges Mapping Connections Billing I…" at bounding box center [784, 397] width 1568 height 708
drag, startPoint x: 821, startPoint y: 477, endPoint x: 201, endPoint y: 470, distance: 620.0
click at [201, 470] on div "Xero - Ignite [DATE] - [DATE] 31.82 0% 31.82" at bounding box center [518, 473] width 635 height 36
click at [564, 465] on div "31.82" at bounding box center [587, 473] width 92 height 36
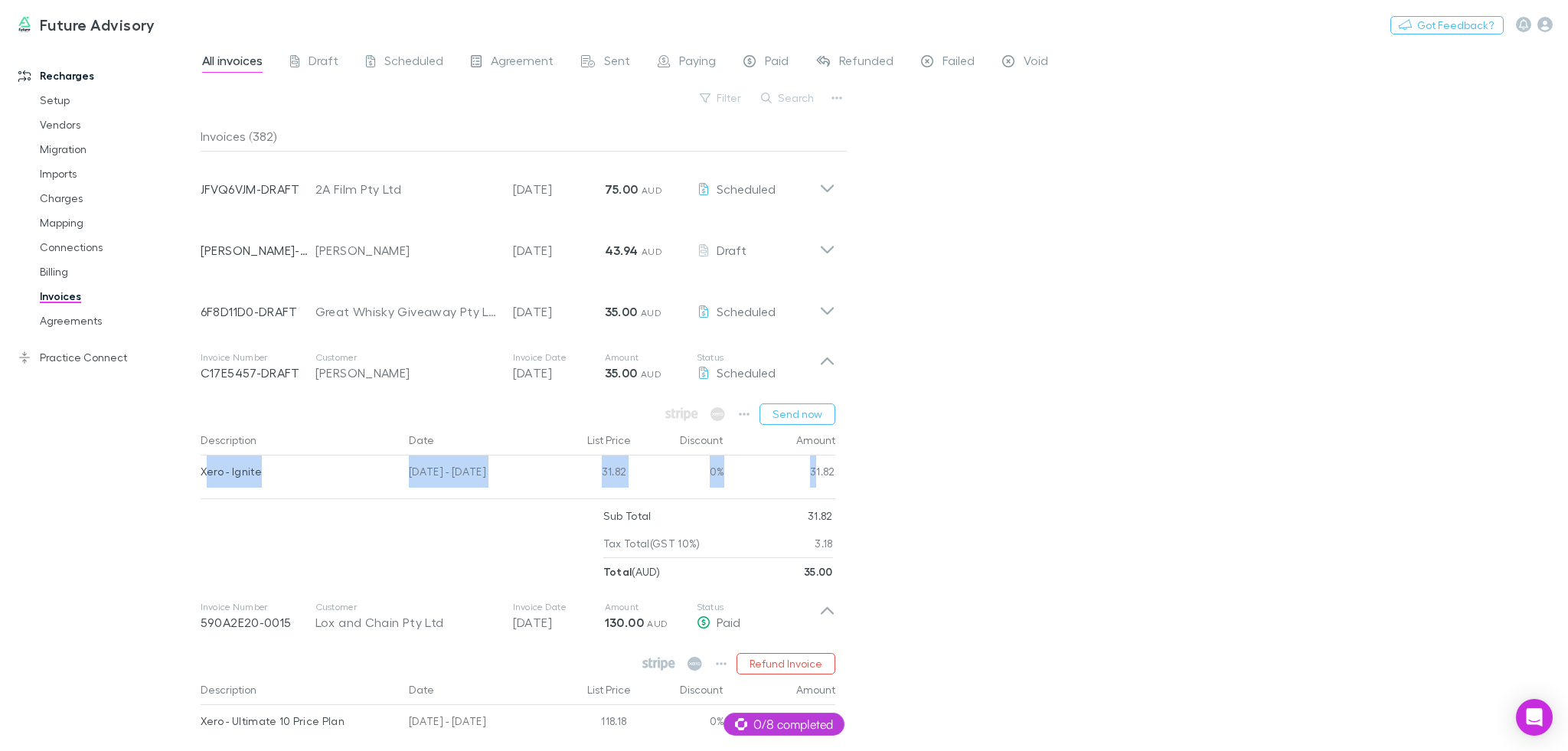
drag, startPoint x: 204, startPoint y: 470, endPoint x: 814, endPoint y: 486, distance: 610.2
click at [814, 486] on div "Xero - Ignite [DATE] - [DATE] 31.82 0% 31.82" at bounding box center [518, 473] width 635 height 36
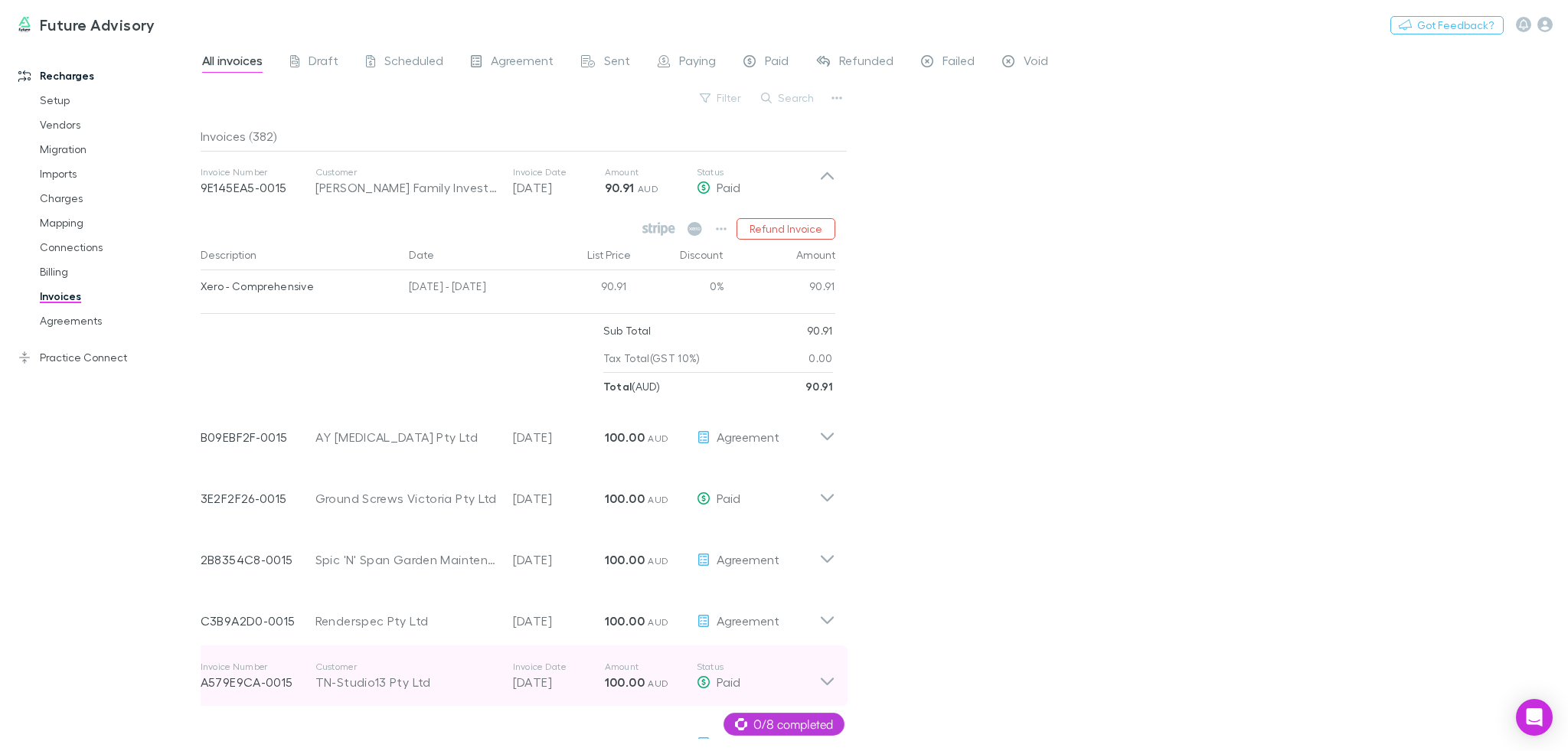
scroll to position [3144, 0]
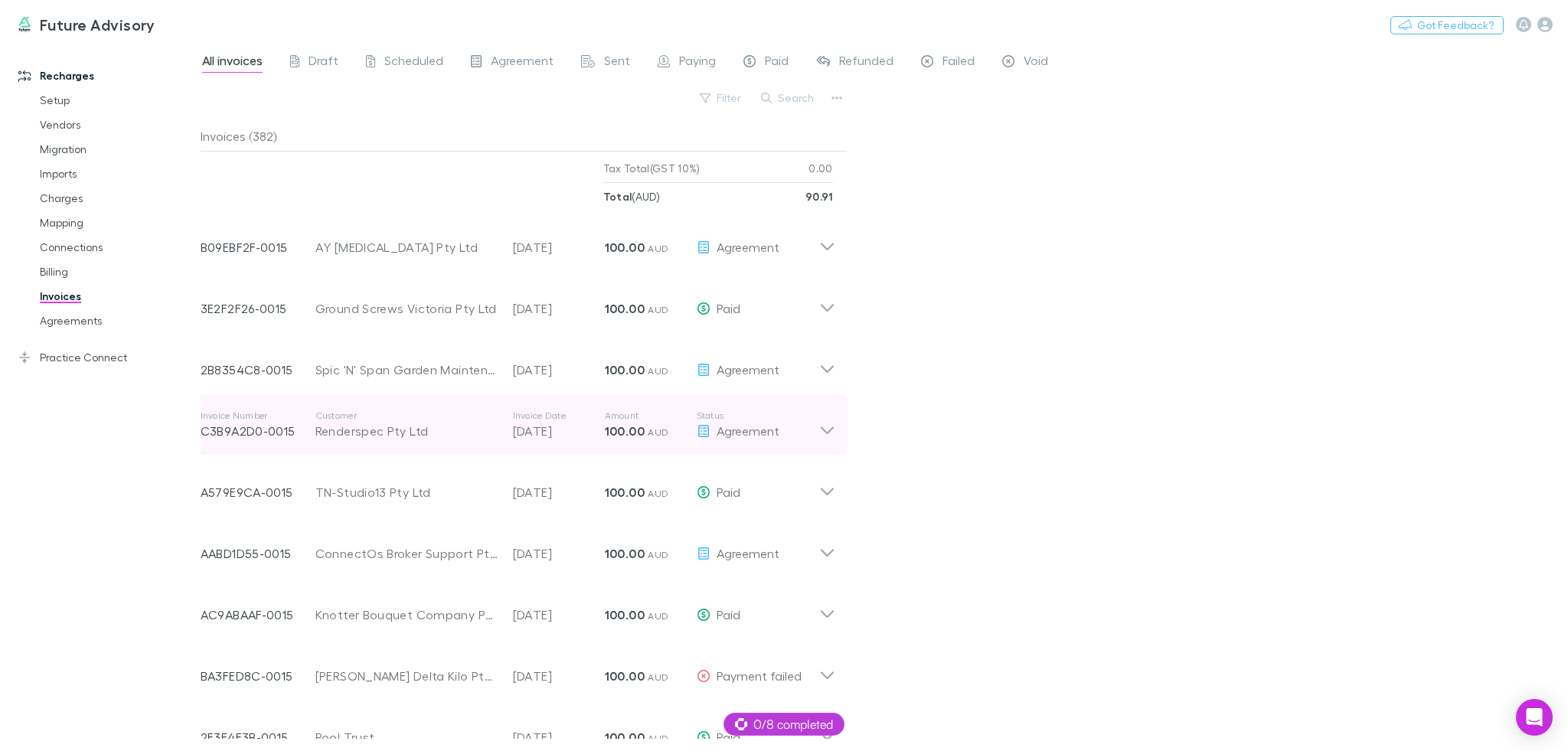
click at [432, 427] on div "Renderspec Pty Ltd" at bounding box center [406, 431] width 182 height 19
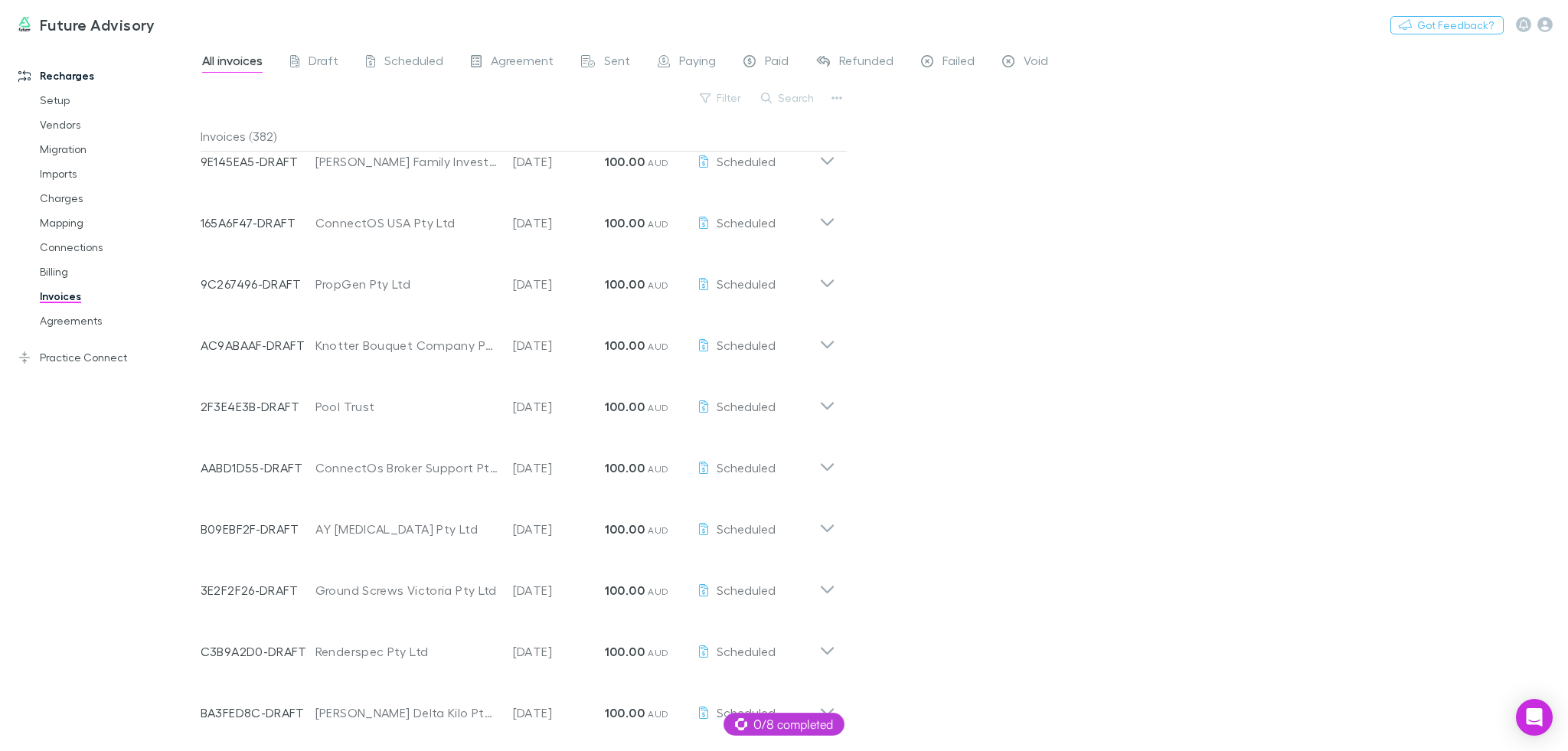
scroll to position [398, 0]
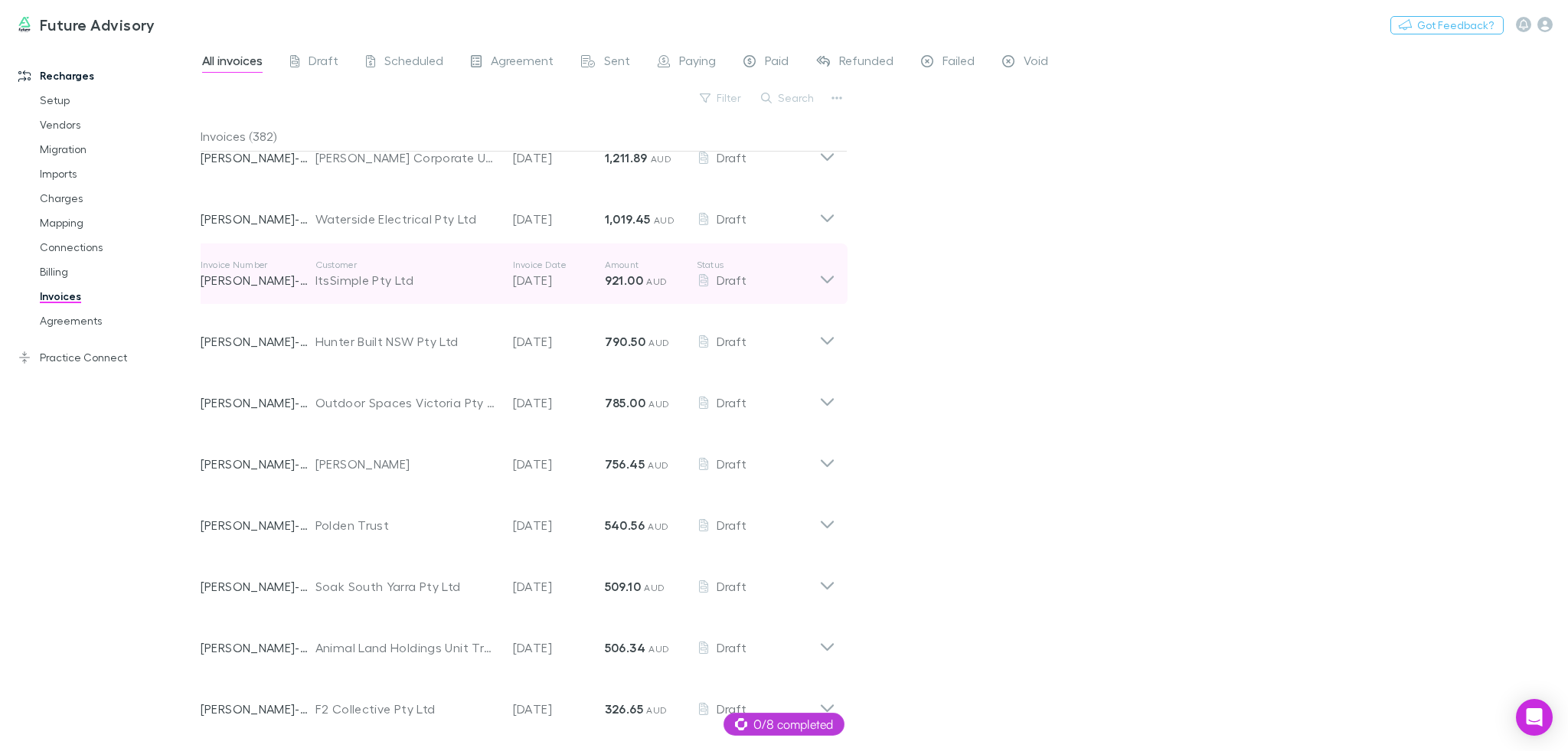
click at [501, 270] on div "Customer ItsSimple Pty Ltd" at bounding box center [414, 274] width 197 height 31
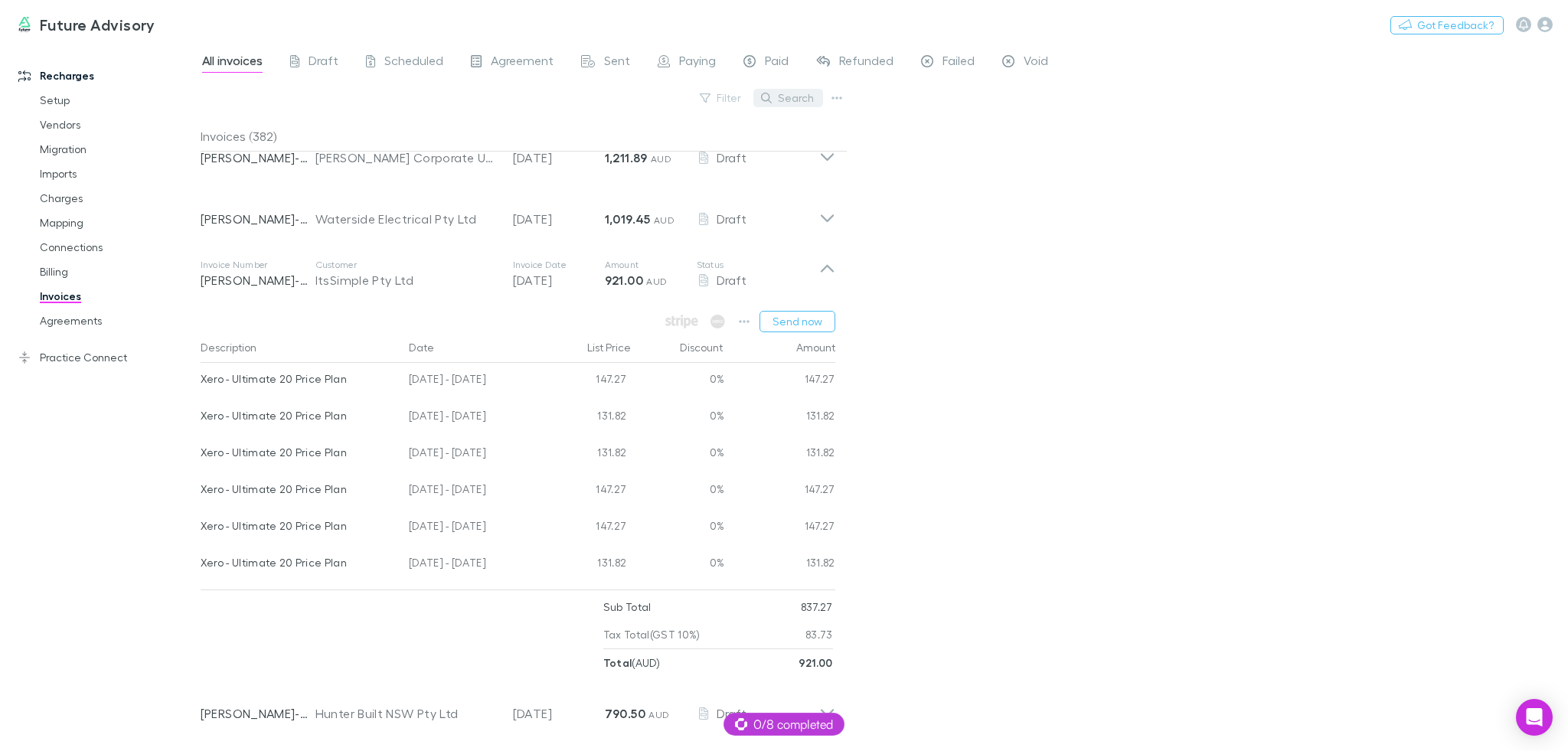
click at [794, 94] on button "Search" at bounding box center [788, 98] width 70 height 19
paste input "**********"
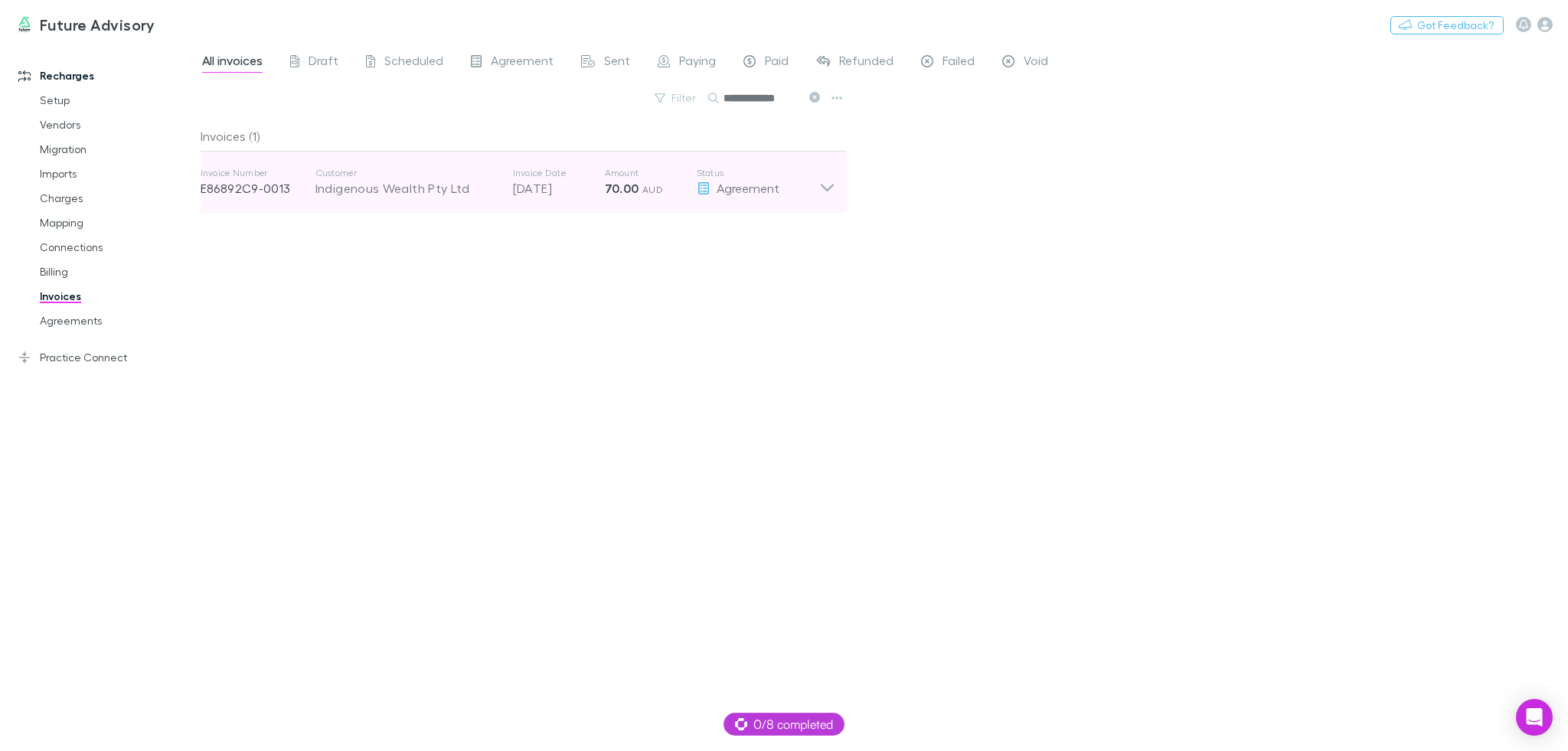
type input "**********"
click at [597, 179] on p "[DATE]" at bounding box center [559, 188] width 92 height 19
